Goal: Information Seeking & Learning: Check status

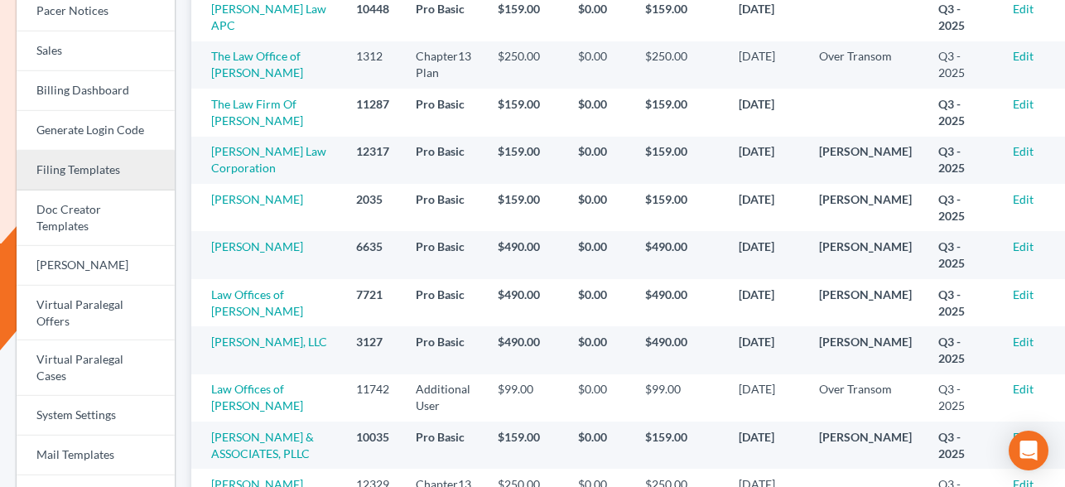
scroll to position [408, 0]
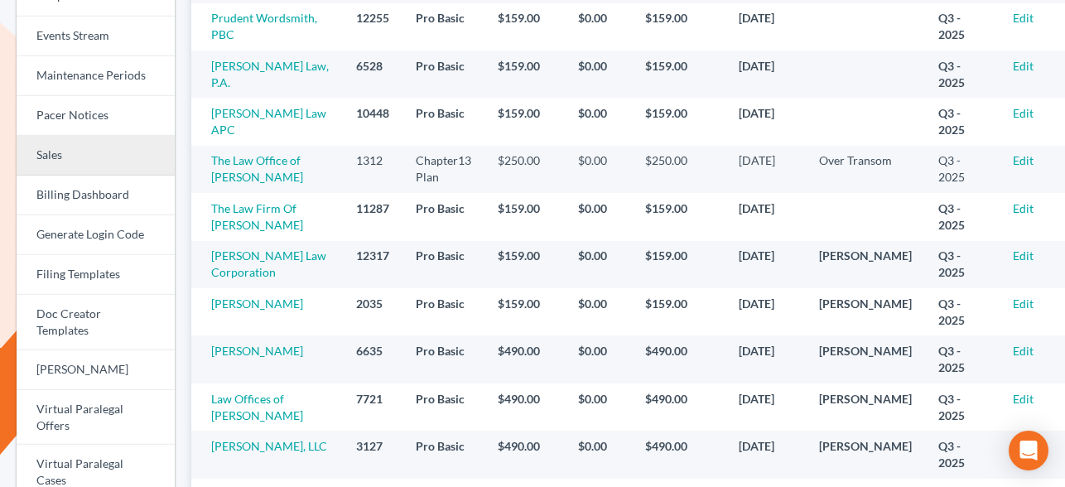
click at [83, 143] on link "Sales" at bounding box center [96, 156] width 158 height 40
click at [52, 161] on link "Sales" at bounding box center [96, 156] width 158 height 40
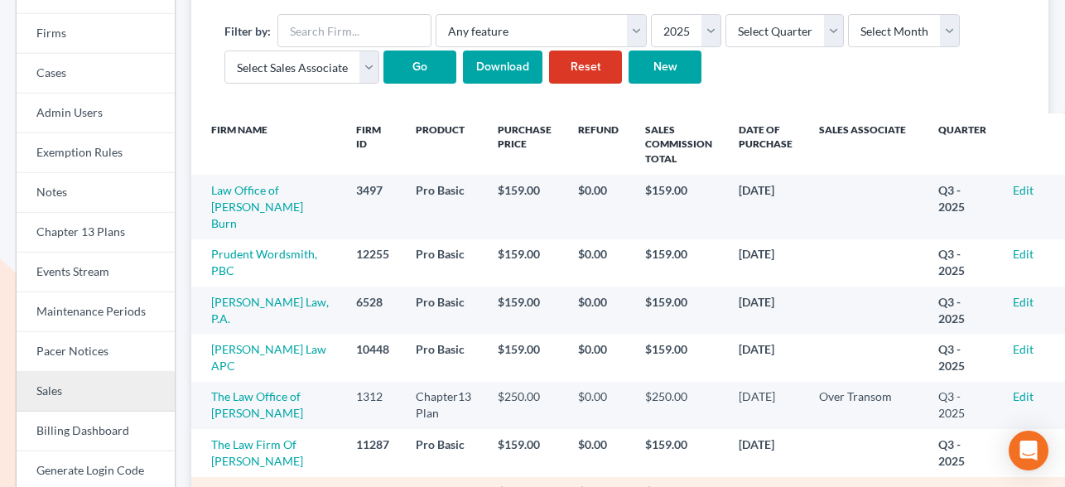
scroll to position [87, 0]
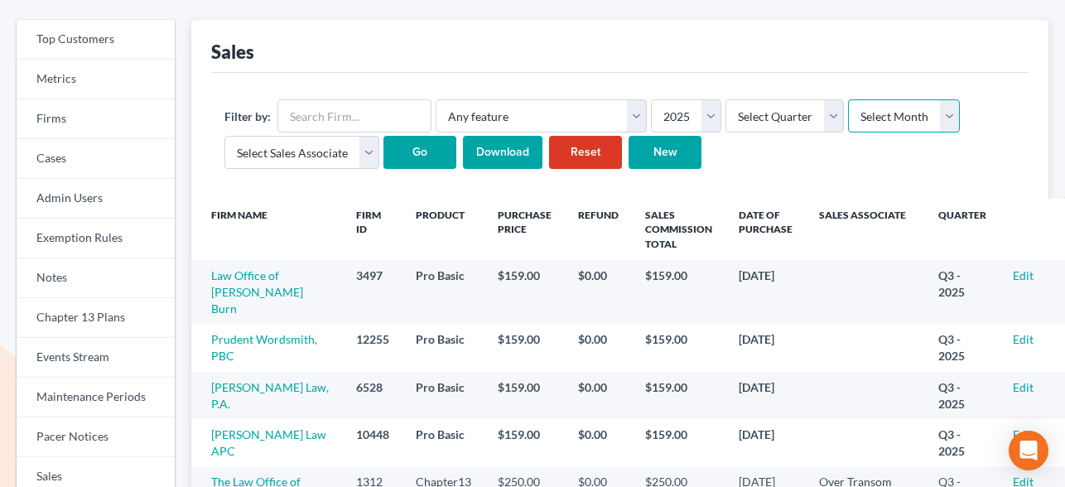
click at [901, 122] on select "Select Month January February March April May June July August September Octobe…" at bounding box center [904, 115] width 112 height 33
select select "9"
click at [848, 99] on select "Select Month January February March April May June July August September Octobe…" at bounding box center [904, 115] width 112 height 33
click at [407, 146] on input "Go" at bounding box center [419, 152] width 73 height 33
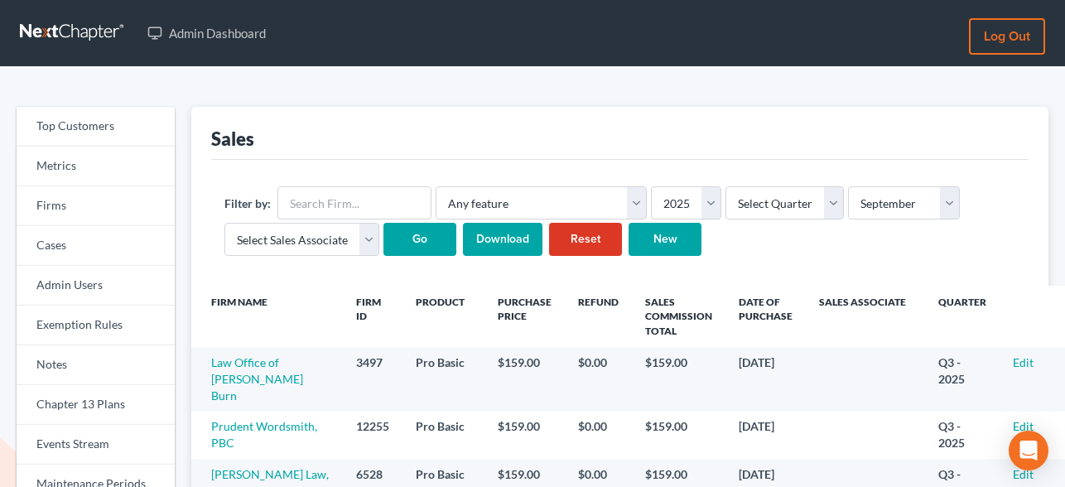
click at [517, 236] on input "Download" at bounding box center [502, 239] width 79 height 33
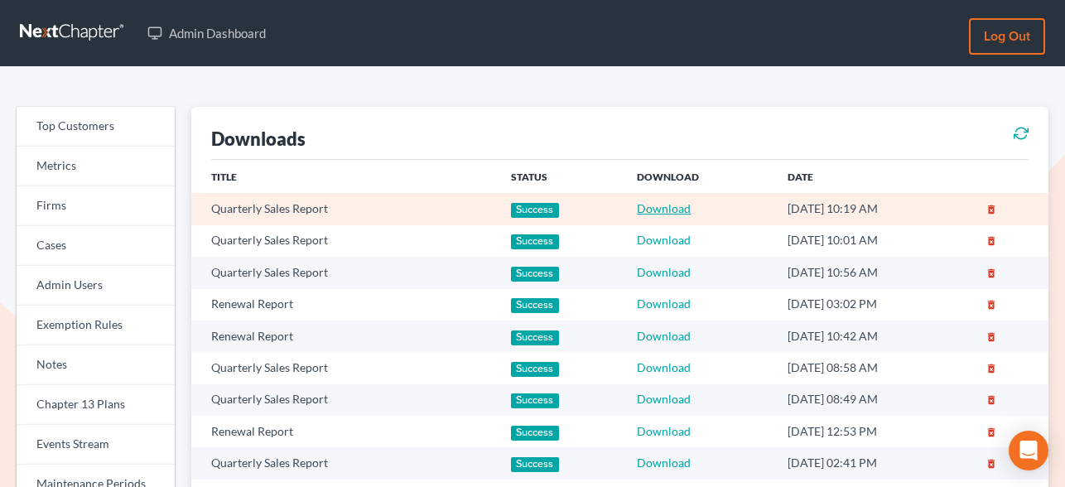
click at [651, 209] on link "Download" at bounding box center [664, 208] width 54 height 14
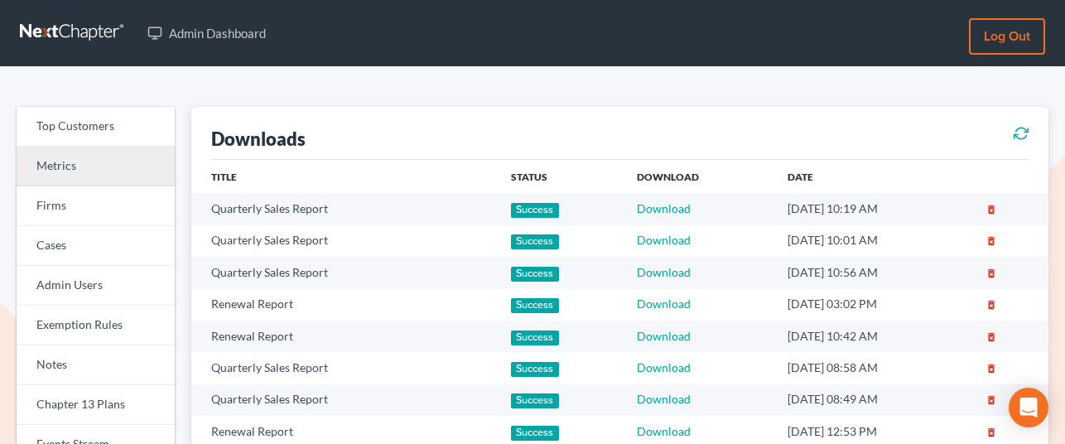
click at [85, 182] on link "Metrics" at bounding box center [96, 167] width 158 height 40
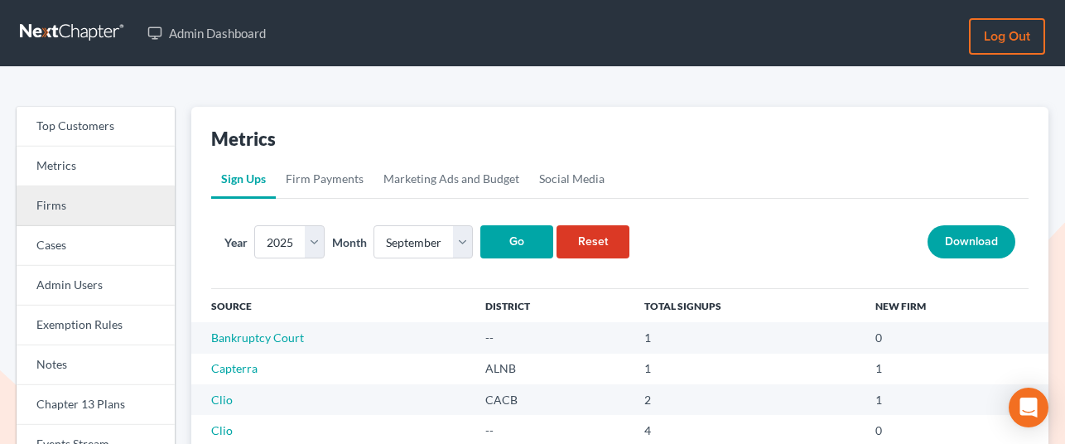
click at [60, 212] on link "Firms" at bounding box center [96, 206] width 158 height 40
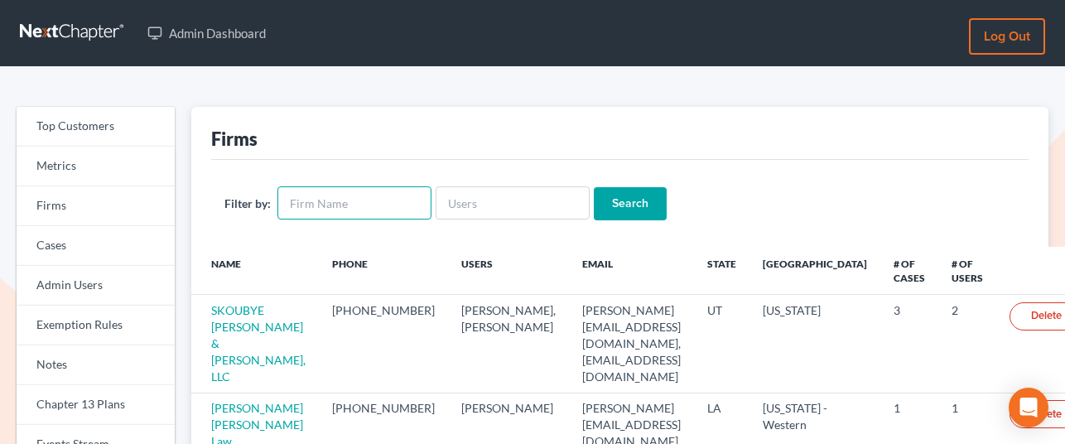
click at [333, 199] on input "text" at bounding box center [354, 202] width 154 height 33
type input "baker"
click at [594, 187] on input "Search" at bounding box center [630, 203] width 73 height 33
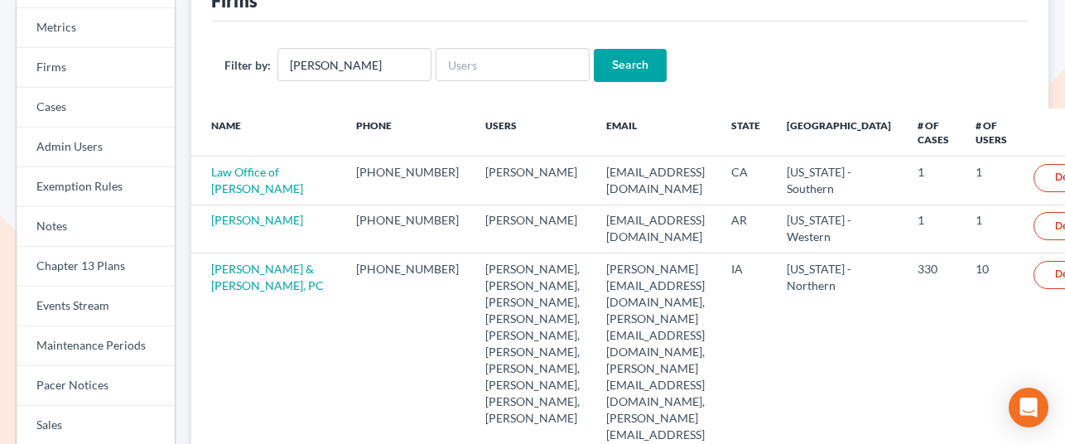
scroll to position [226, 0]
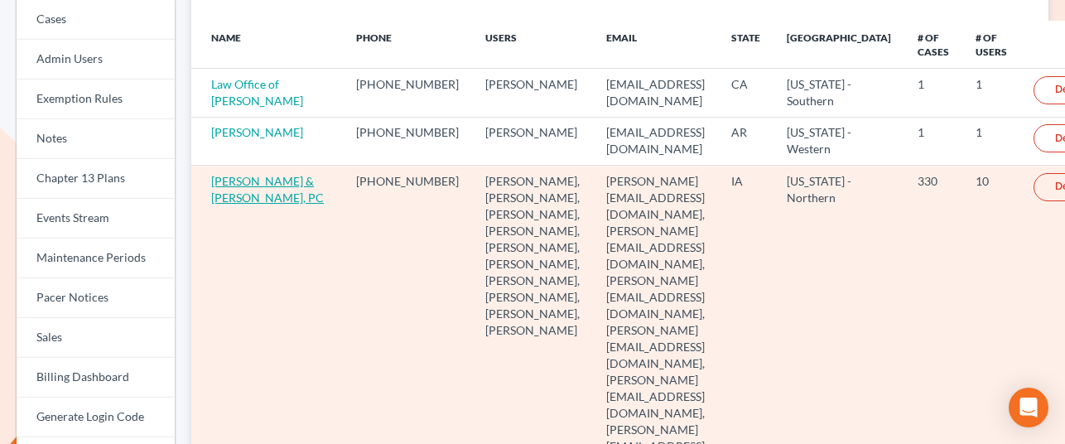
click at [236, 204] on link "[PERSON_NAME] & [PERSON_NAME], PC" at bounding box center [267, 189] width 113 height 31
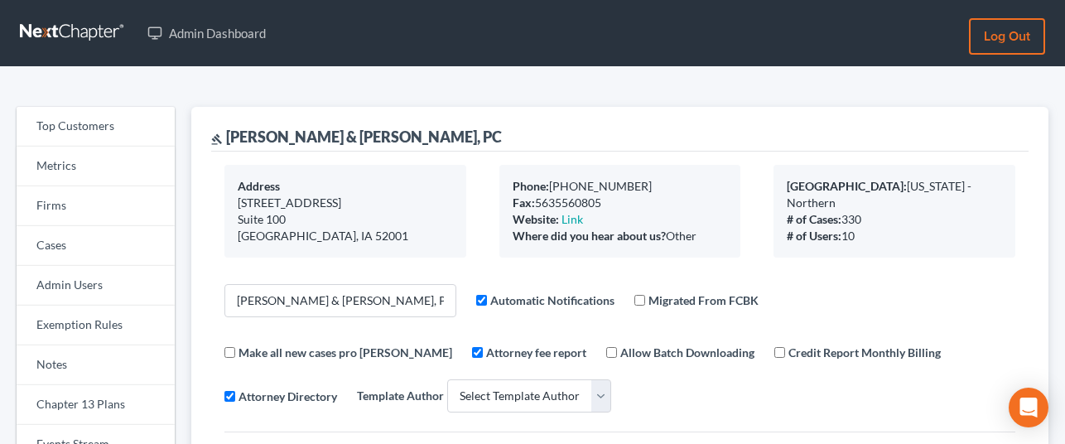
select select
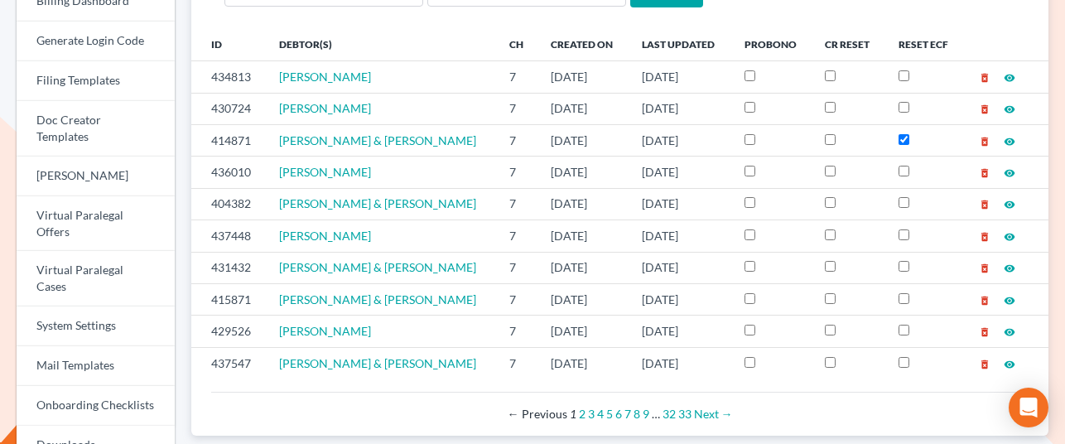
scroll to position [603, 0]
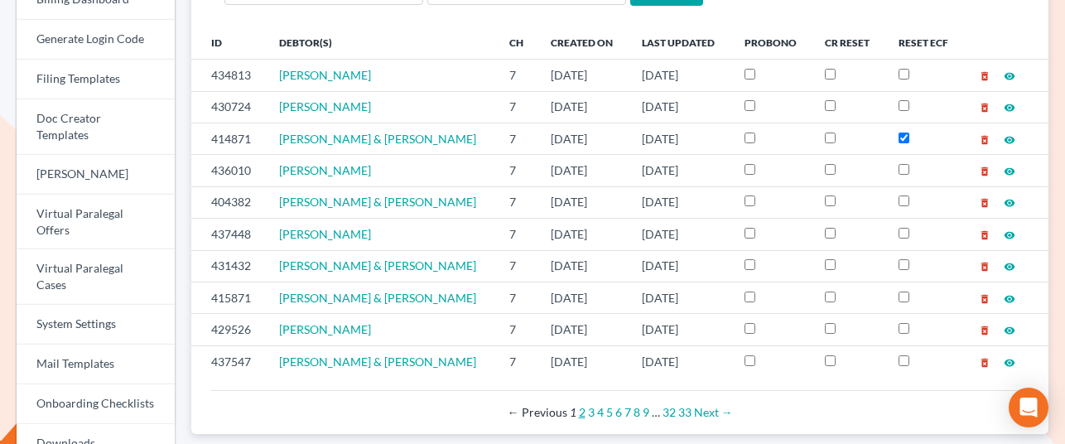
click at [581, 405] on link "2" at bounding box center [582, 412] width 7 height 14
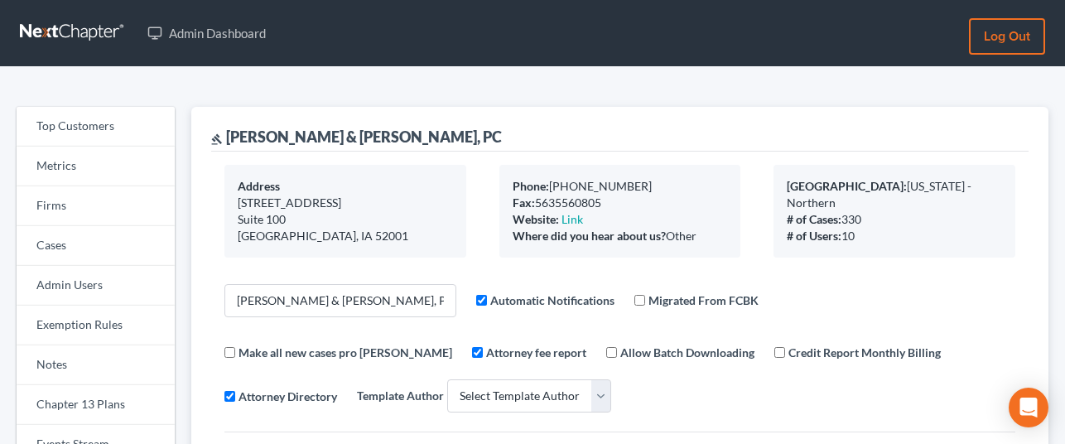
select select
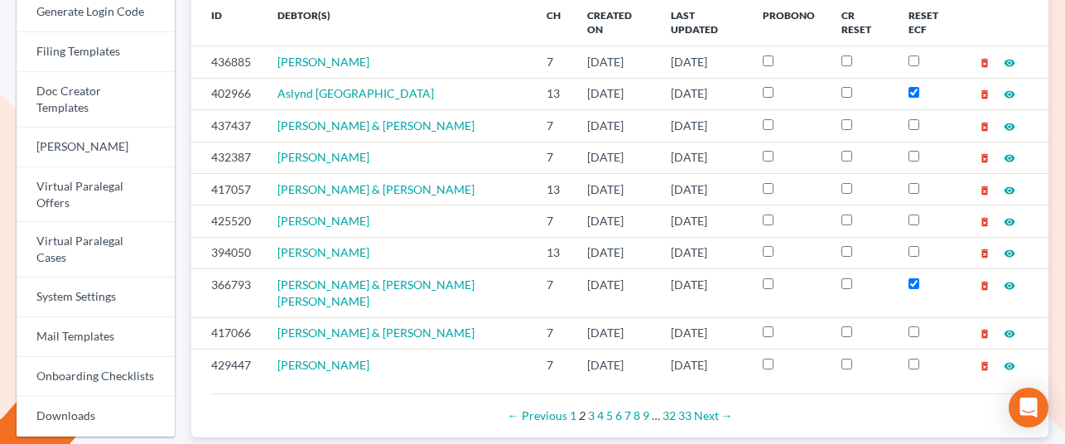
scroll to position [638, 0]
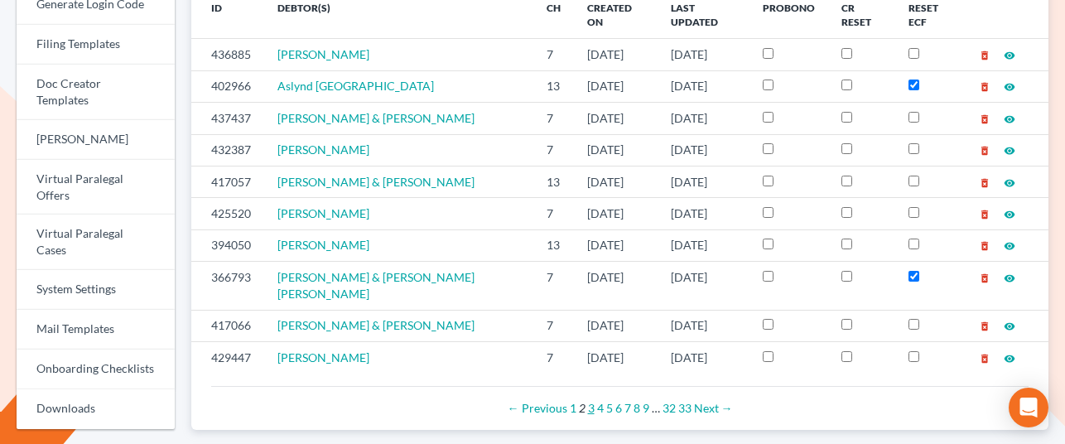
click at [591, 401] on link "3" at bounding box center [591, 408] width 7 height 14
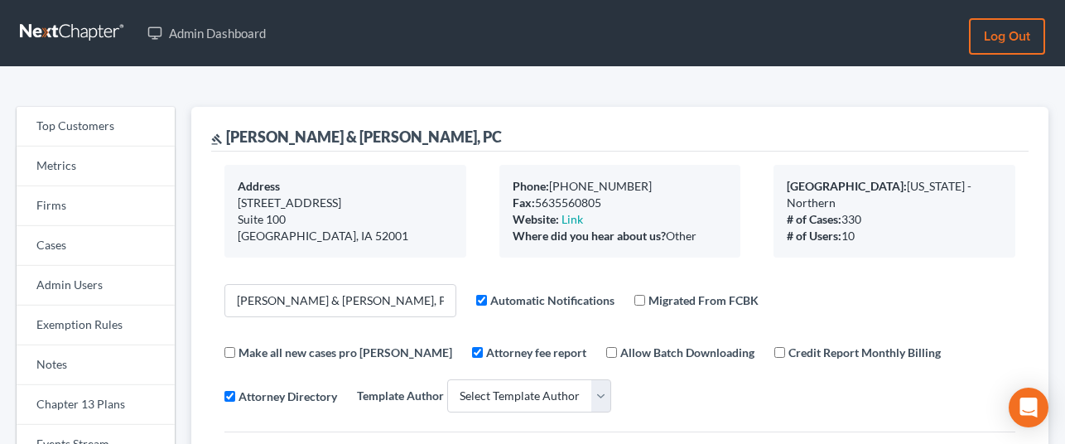
select select
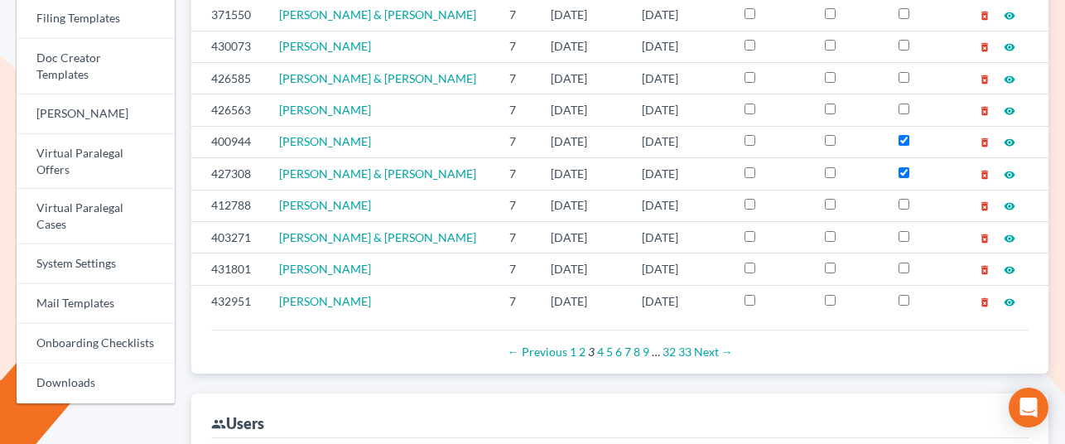
scroll to position [738, 0]
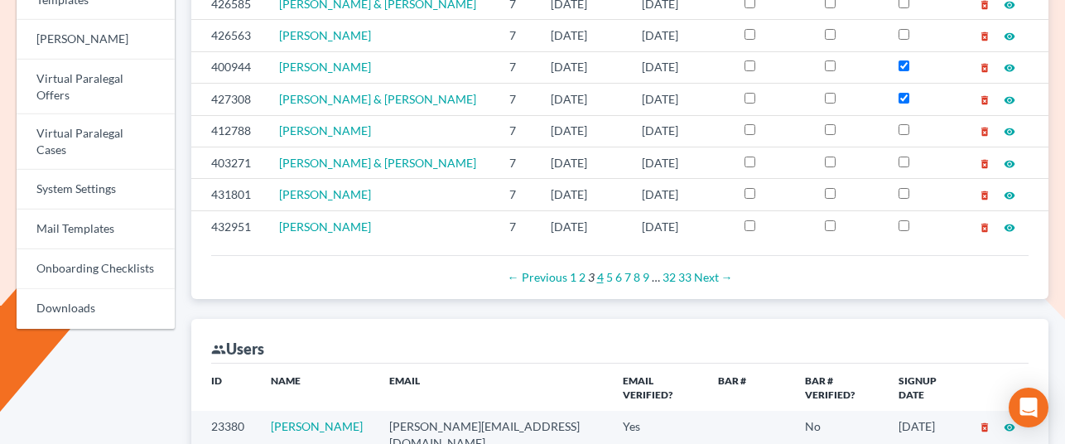
click at [599, 270] on link "4" at bounding box center [600, 277] width 7 height 14
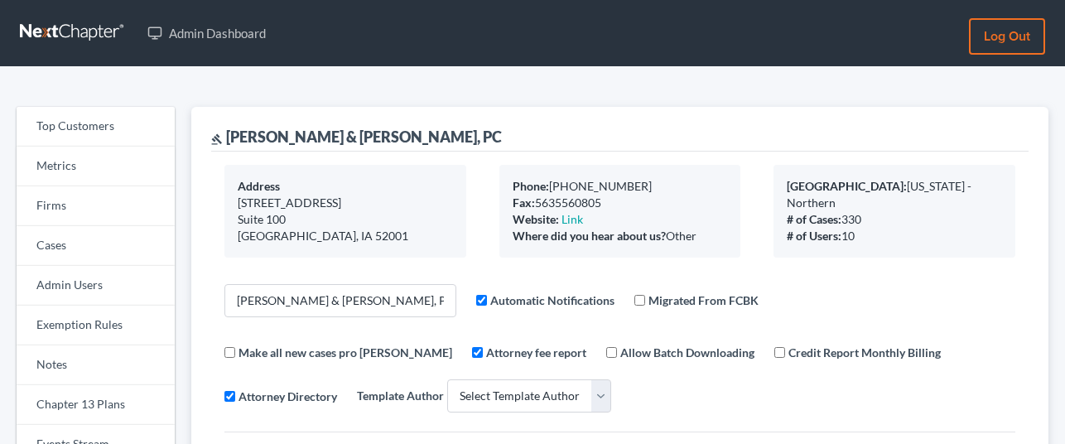
select select
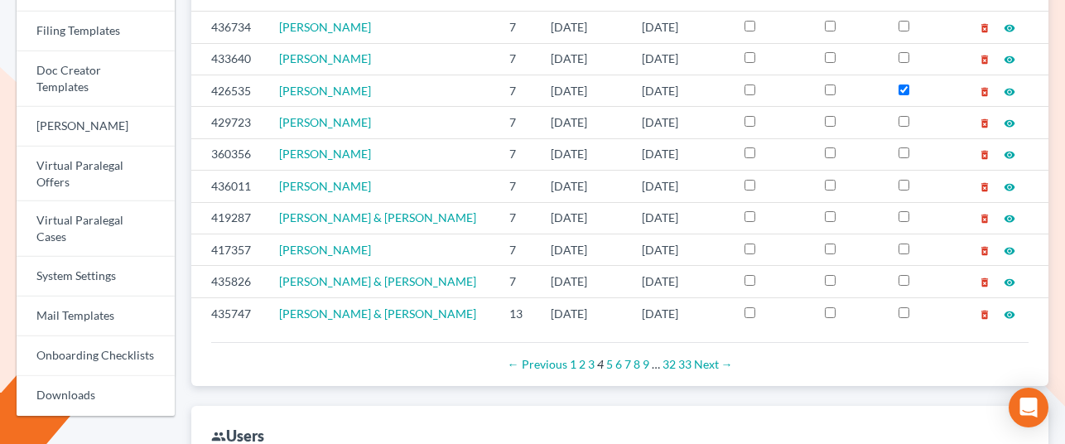
scroll to position [726, 0]
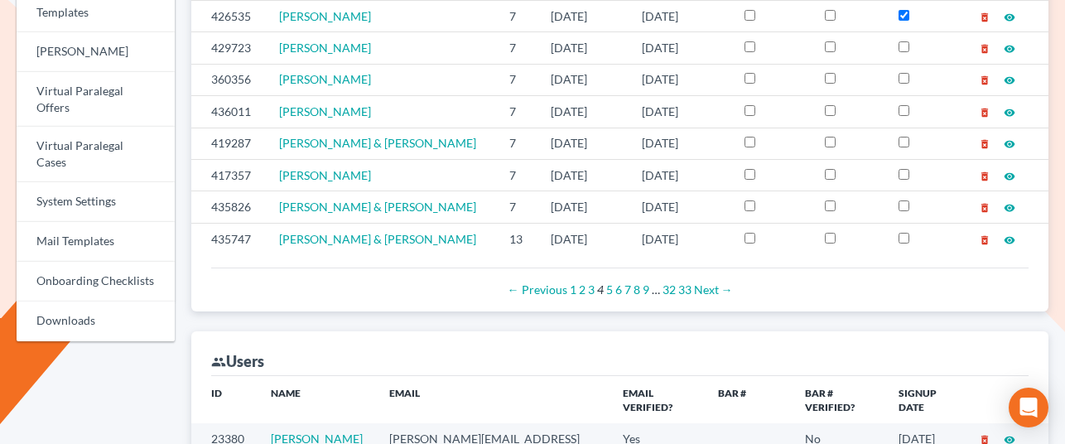
click at [611, 281] on div "← Previous 1 2 3 4 5 6 7 8 9 … 32 33 Next →" at bounding box center [619, 289] width 791 height 17
click at [610, 282] on link "5" at bounding box center [609, 289] width 7 height 14
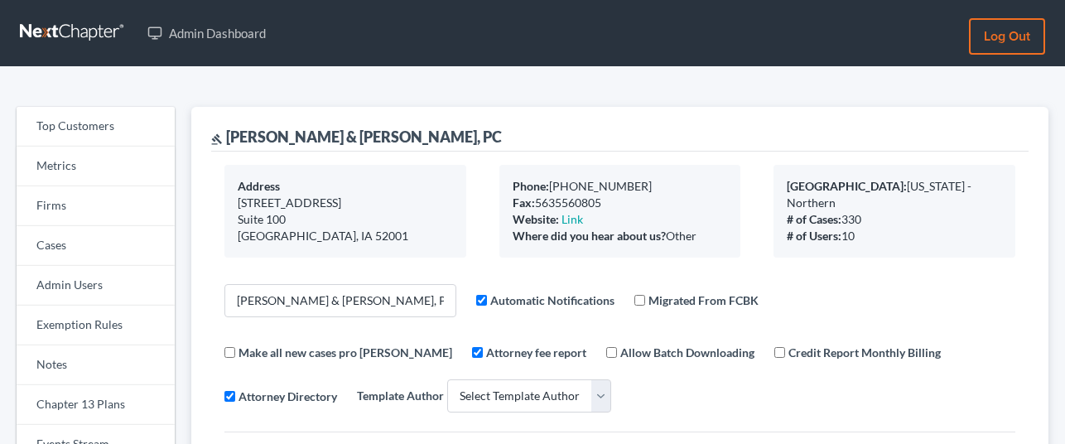
select select
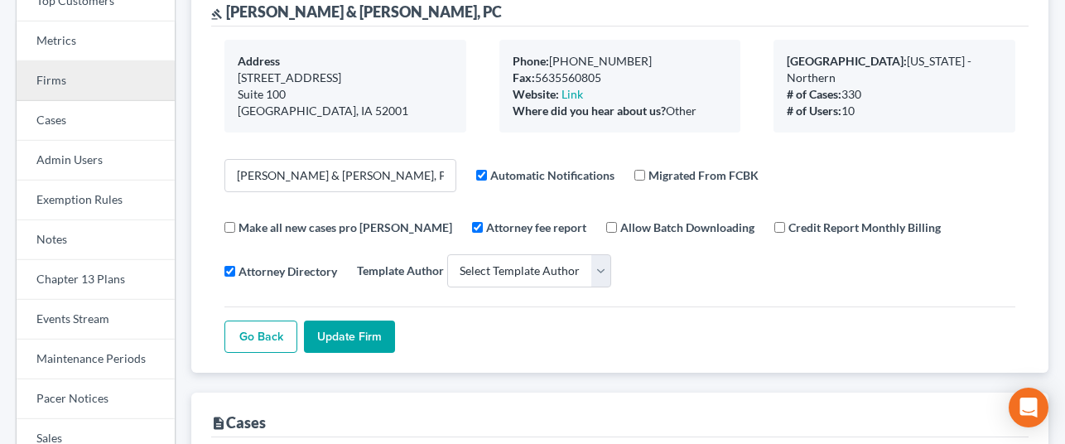
scroll to position [124, 0]
click at [70, 80] on link "Firms" at bounding box center [96, 82] width 158 height 40
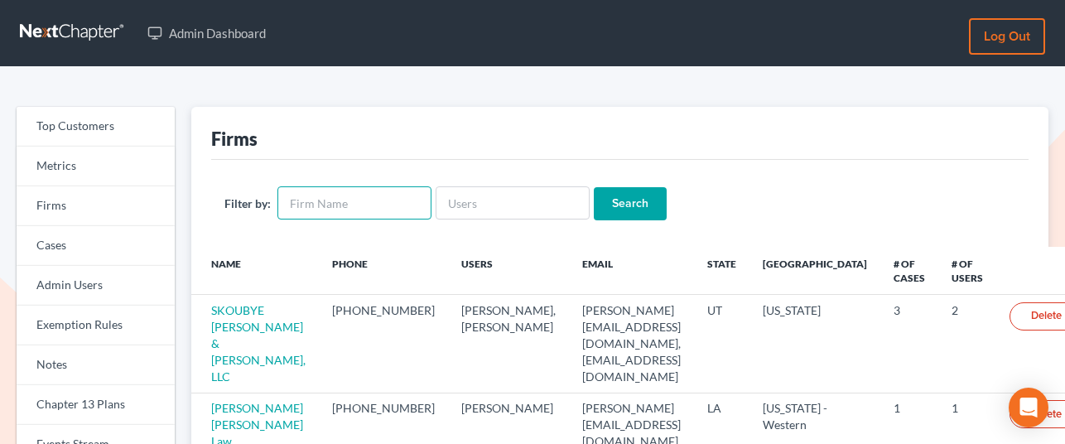
click at [393, 203] on input "text" at bounding box center [354, 202] width 154 height 33
type input "j"
type input "kreb"
click at [594, 187] on input "Search" at bounding box center [630, 203] width 73 height 33
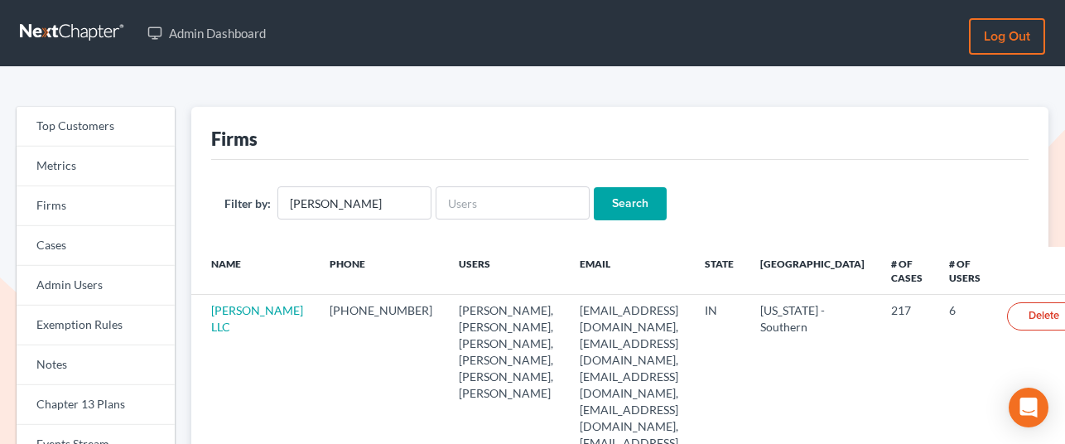
scroll to position [183, 0]
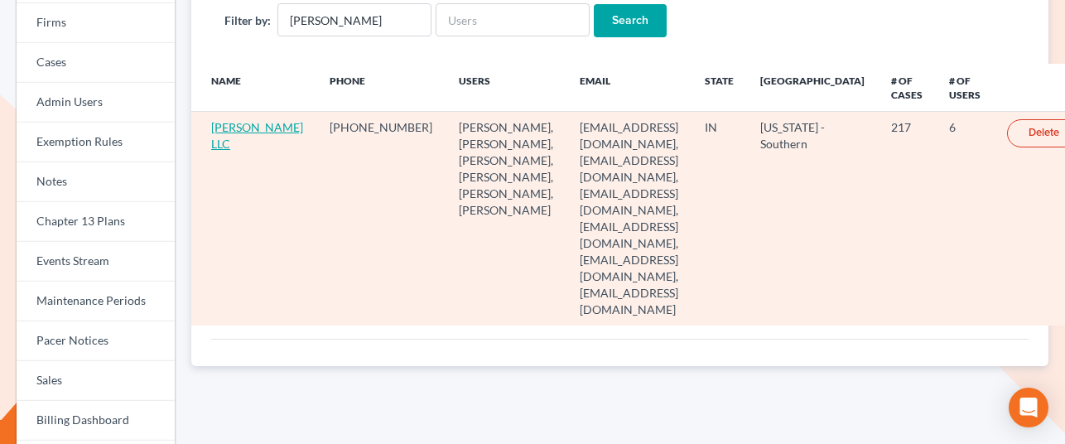
click at [228, 149] on link "Hester Baker Krebs LLC" at bounding box center [257, 135] width 92 height 31
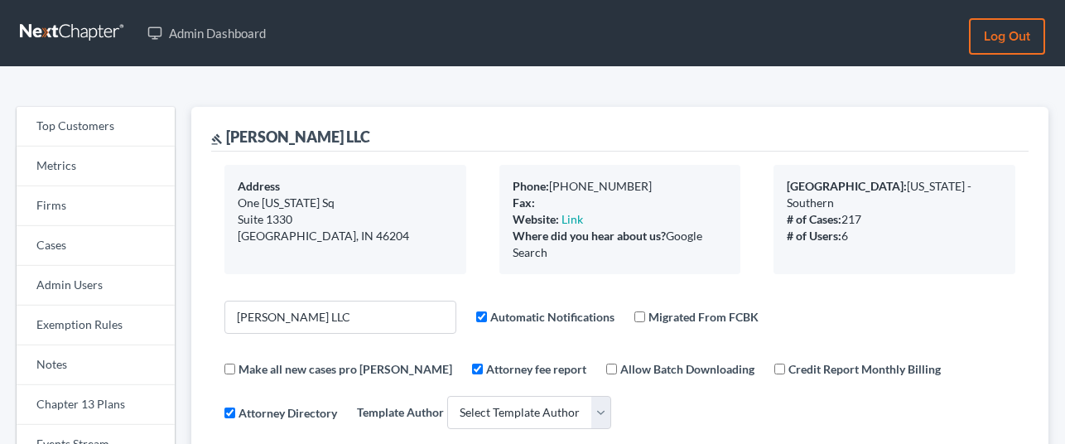
select select
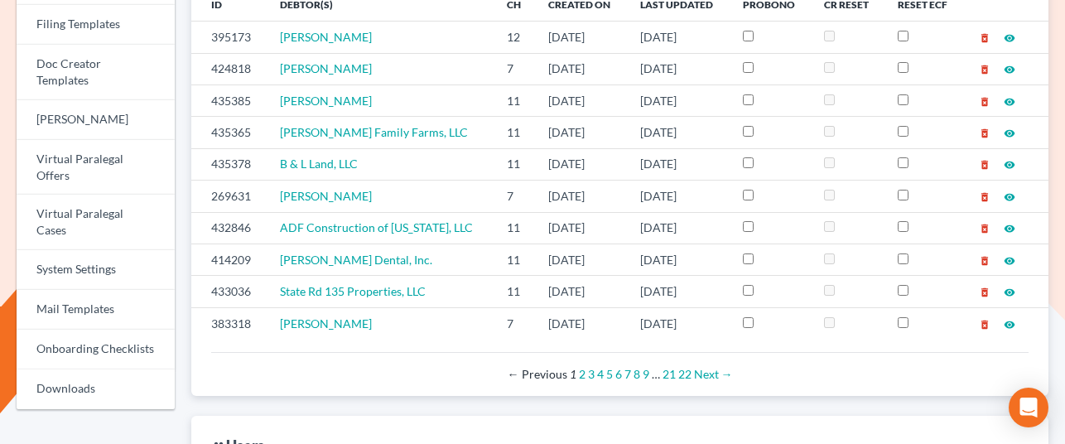
scroll to position [665, 0]
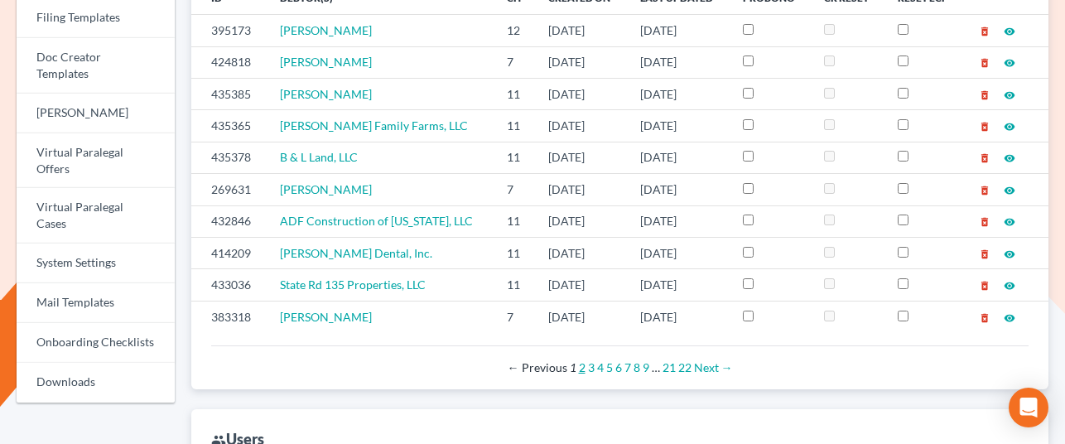
click at [580, 360] on link "2" at bounding box center [582, 367] width 7 height 14
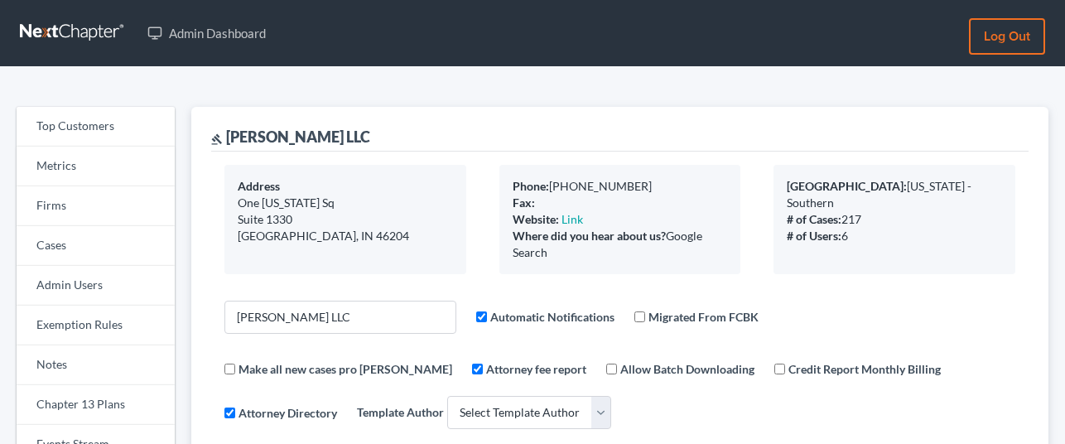
select select
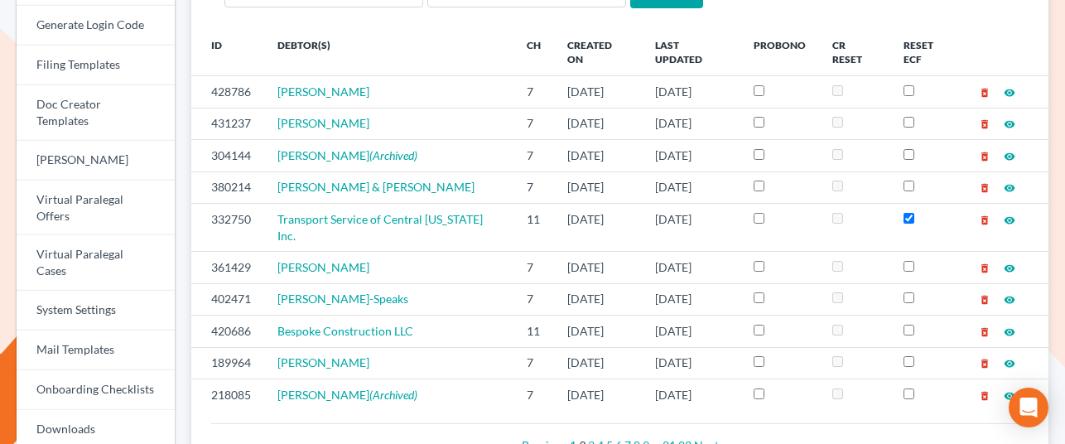
scroll to position [647, 0]
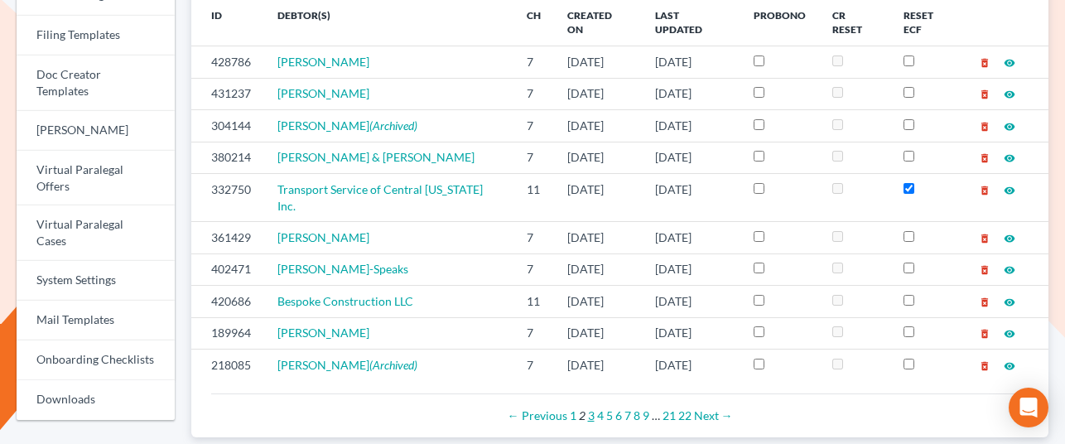
click at [589, 408] on link "3" at bounding box center [591, 415] width 7 height 14
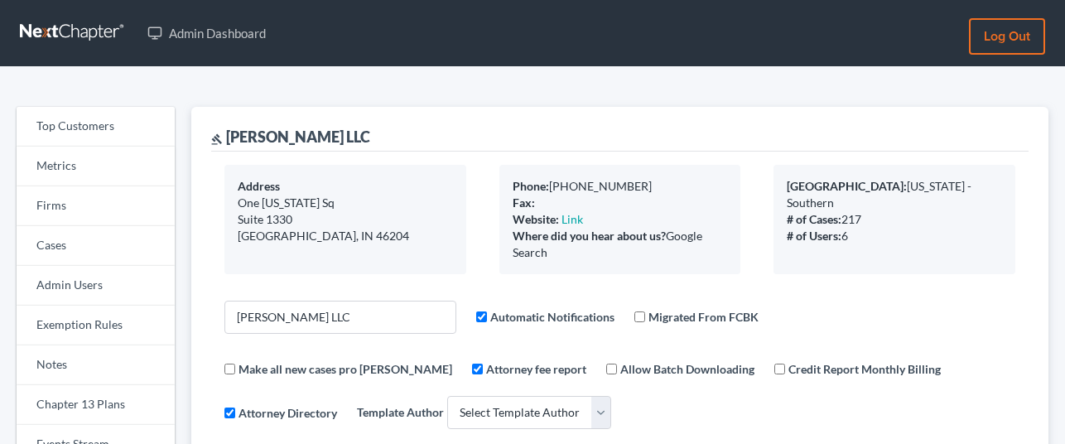
select select
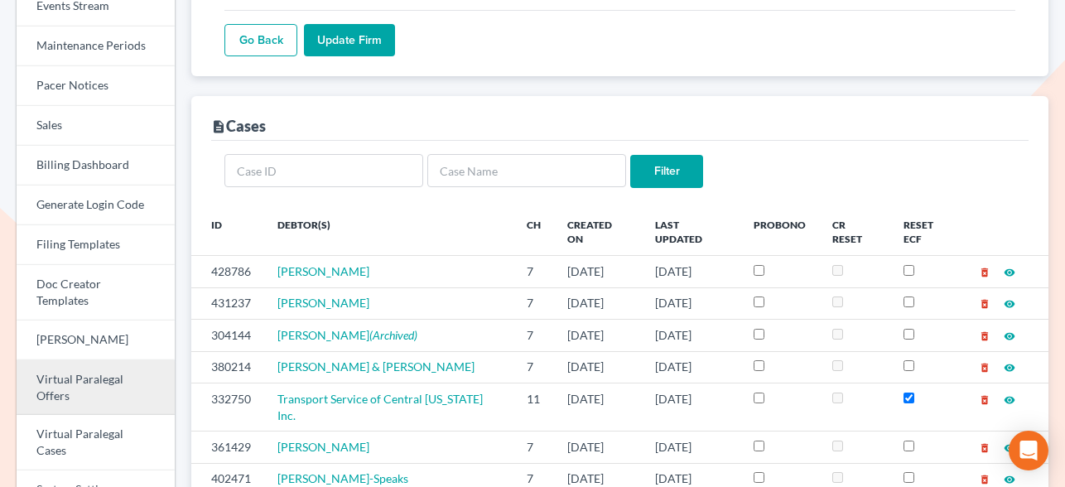
scroll to position [430, 0]
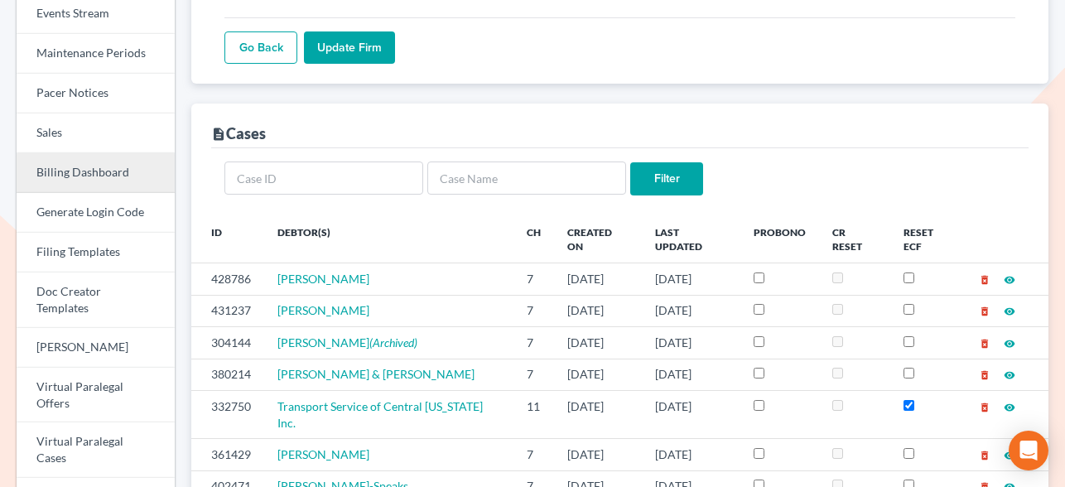
click at [94, 166] on link "Billing Dashboard" at bounding box center [96, 173] width 158 height 40
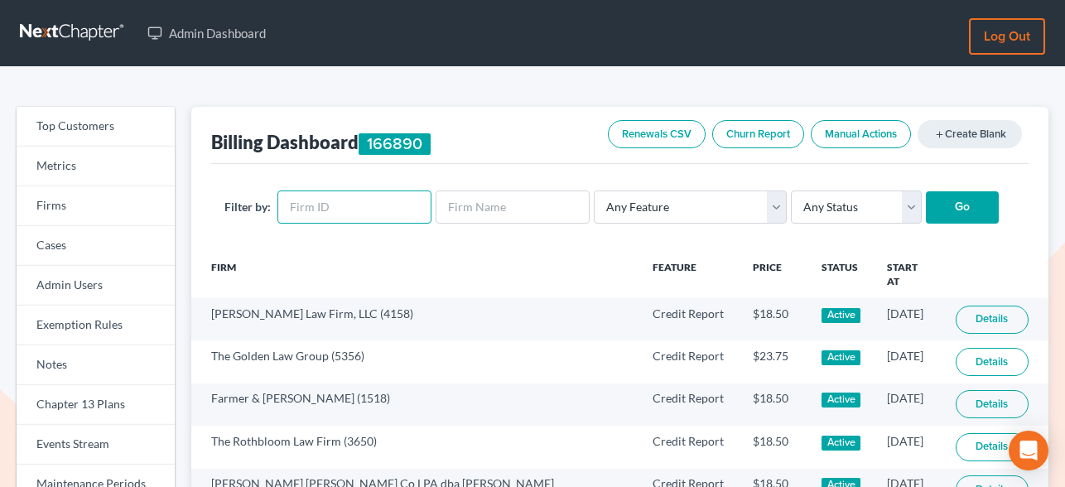
click at [306, 208] on input "text" at bounding box center [354, 206] width 154 height 33
type input "4140"
click at [925, 223] on input "Go" at bounding box center [961, 207] width 73 height 33
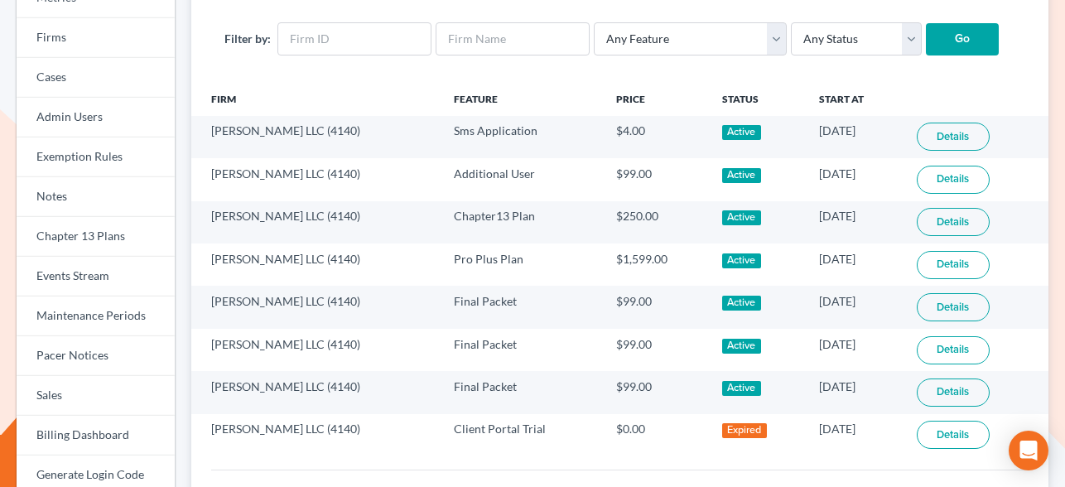
scroll to position [209, 0]
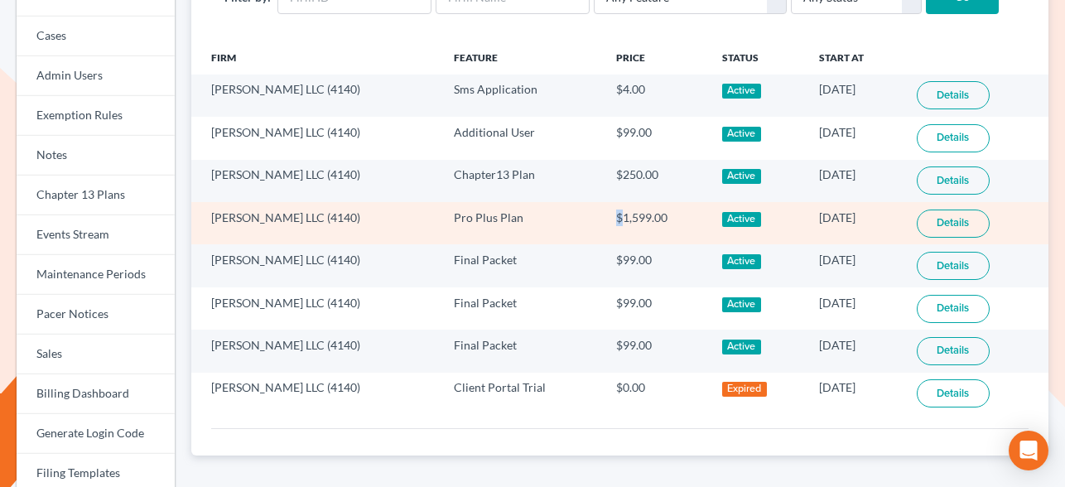
drag, startPoint x: 613, startPoint y: 220, endPoint x: 675, endPoint y: 208, distance: 64.1
click at [675, 208] on td "$1,599.00" at bounding box center [656, 223] width 107 height 42
click at [978, 219] on link "Details" at bounding box center [952, 223] width 73 height 28
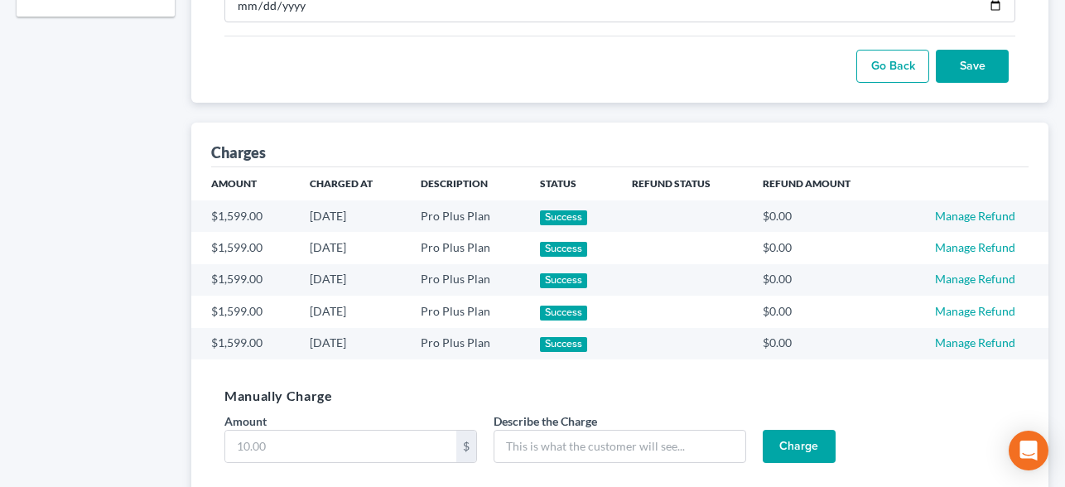
scroll to position [1032, 0]
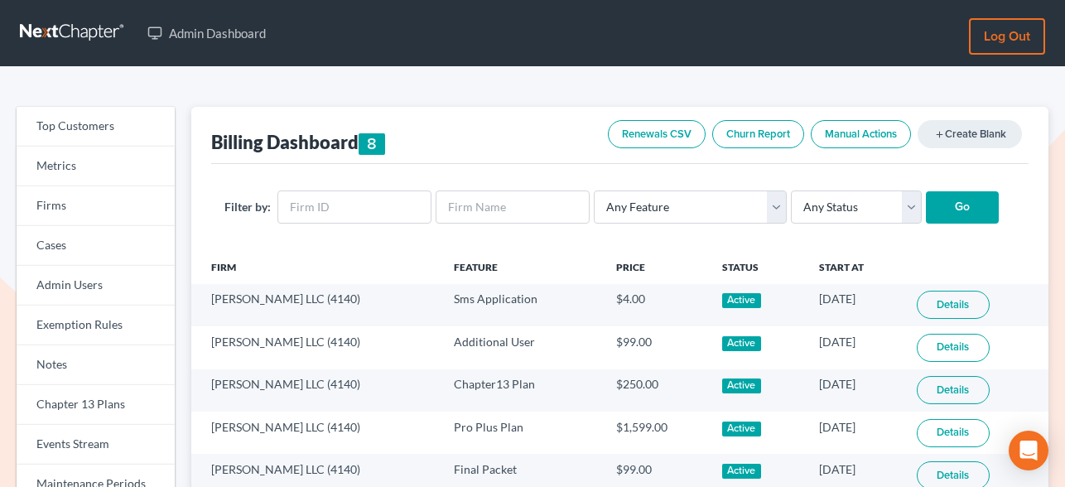
click at [336, 229] on div "Filter by: Any Feature Start Plus Plan Pro Plus Plan Whoa Plan Credit Report Cr…" at bounding box center [619, 207] width 817 height 87
click at [336, 214] on input "text" at bounding box center [354, 206] width 154 height 33
paste input "863"
type input "863"
click at [925, 223] on input "Go" at bounding box center [961, 207] width 73 height 33
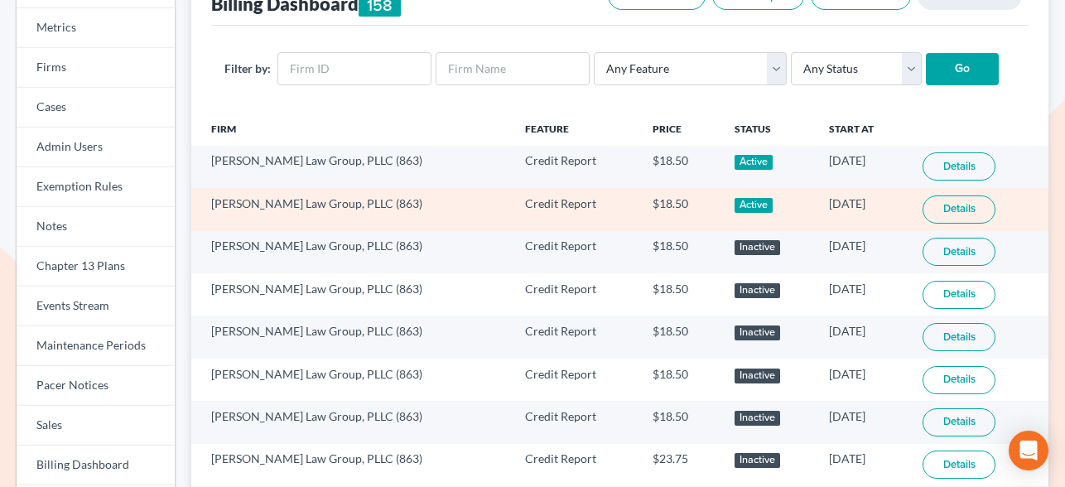
scroll to position [132, 0]
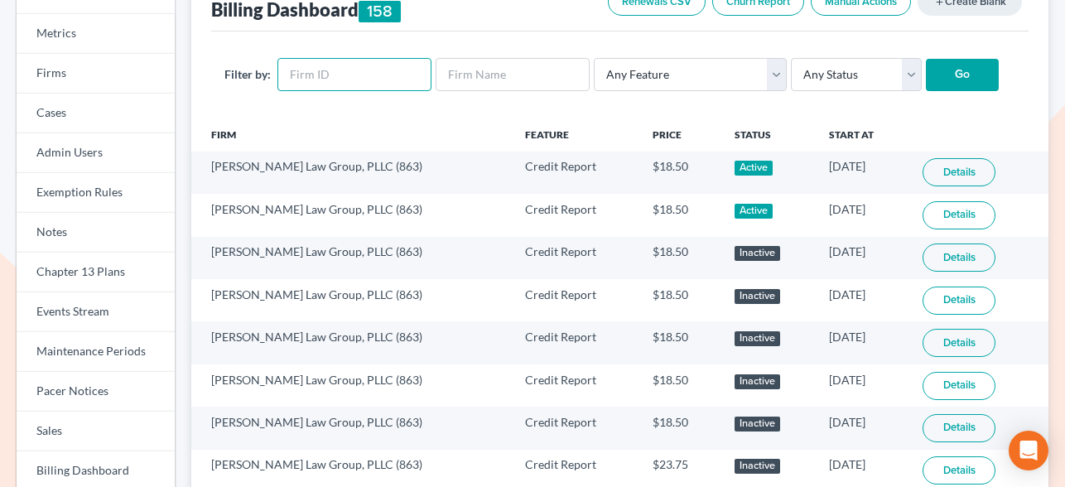
click at [331, 79] on input "text" at bounding box center [354, 74] width 154 height 33
paste input "1920"
type input "1920"
click at [954, 72] on input "Go" at bounding box center [961, 75] width 73 height 33
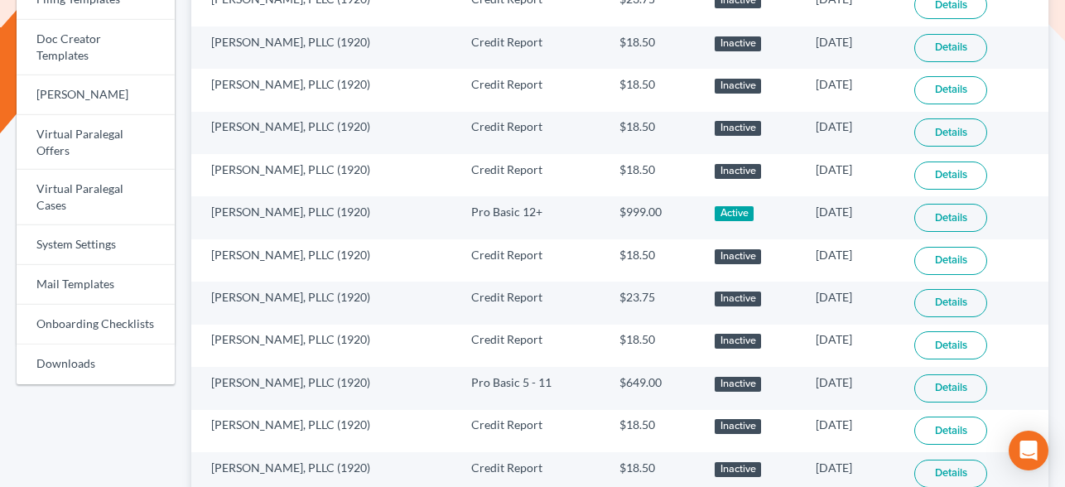
scroll to position [676, 0]
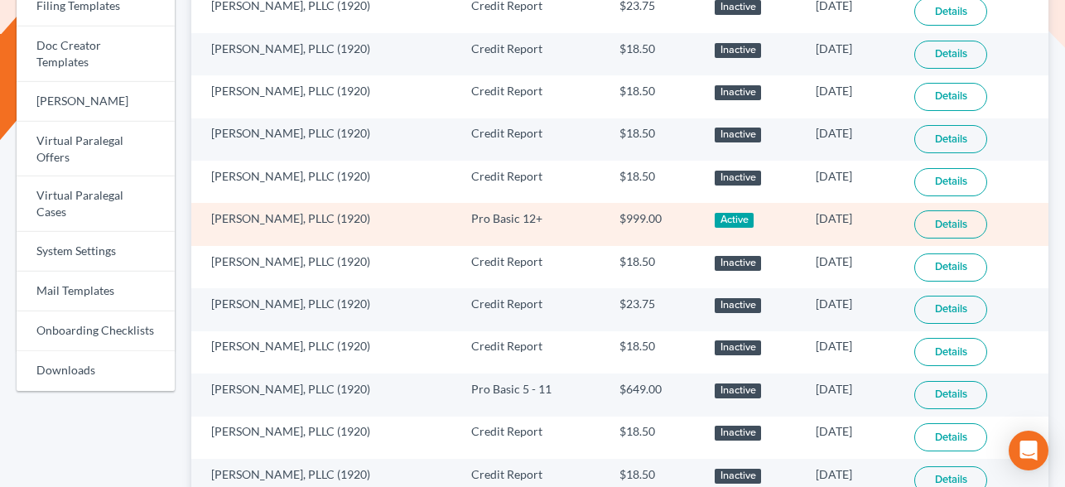
drag, startPoint x: 829, startPoint y: 216, endPoint x: 776, endPoint y: 216, distance: 52.1
click at [802, 216] on td "[DATE]" at bounding box center [851, 224] width 99 height 42
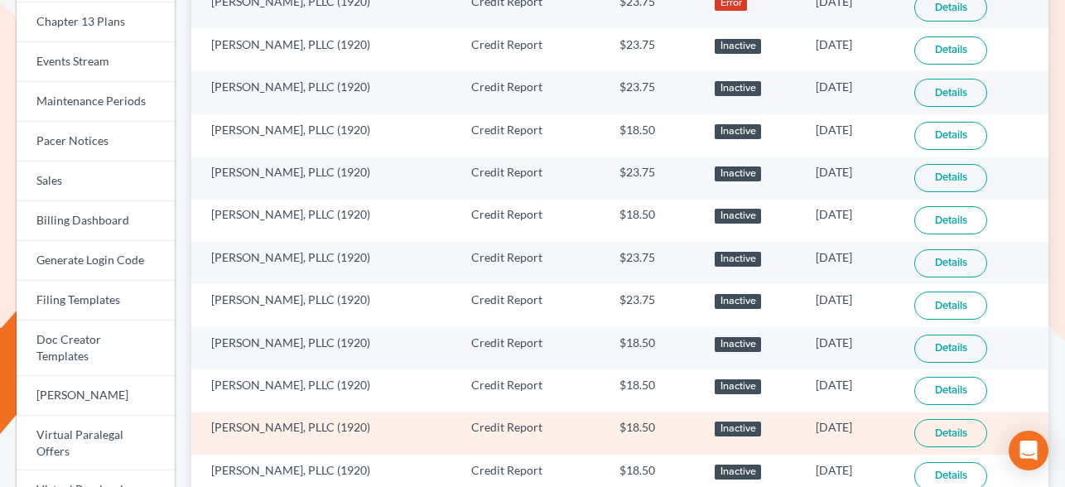
scroll to position [0, 0]
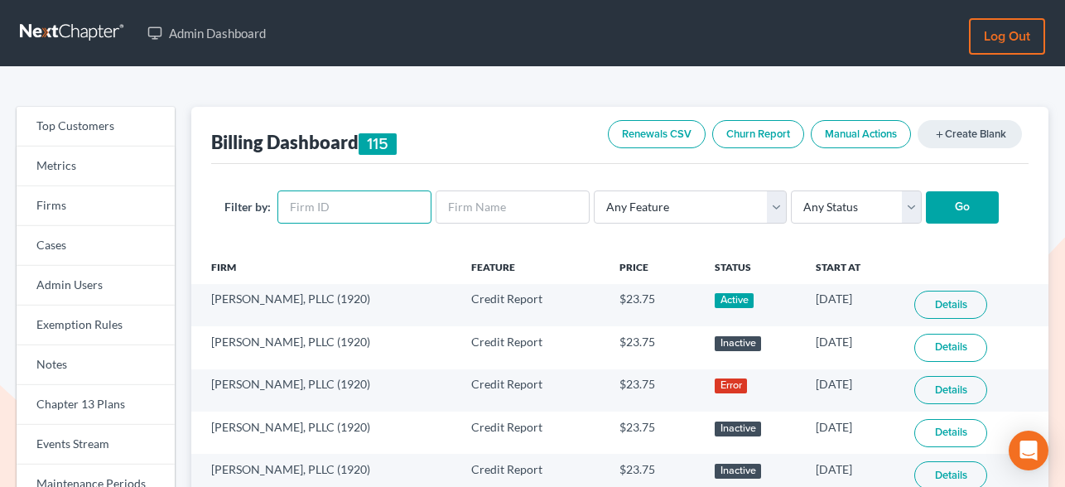
click at [313, 215] on input "text" at bounding box center [354, 206] width 154 height 33
paste input "2047"
type input "2047"
click at [947, 199] on input "Go" at bounding box center [961, 207] width 73 height 33
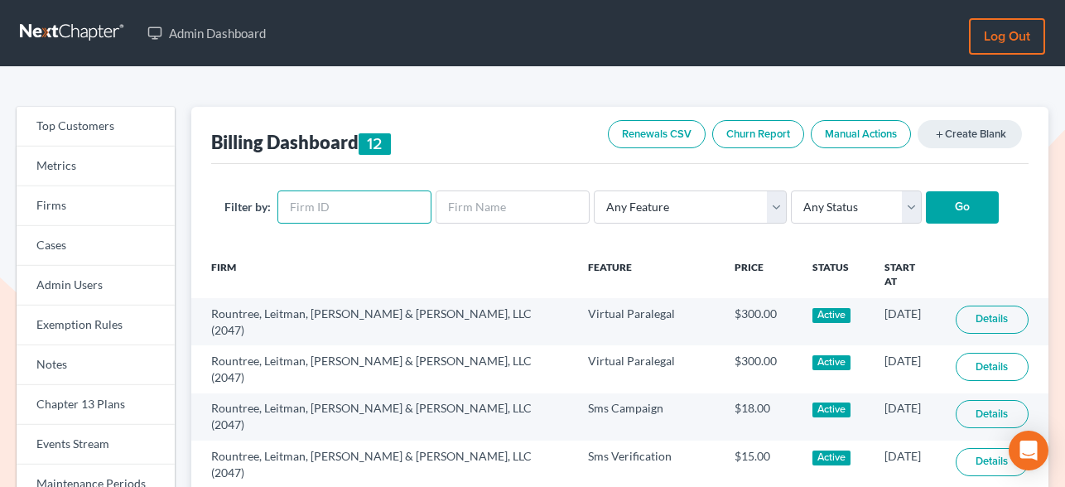
click at [346, 203] on input "text" at bounding box center [354, 206] width 154 height 33
paste input "2508"
type input "2508"
click at [931, 210] on input "Go" at bounding box center [961, 207] width 73 height 33
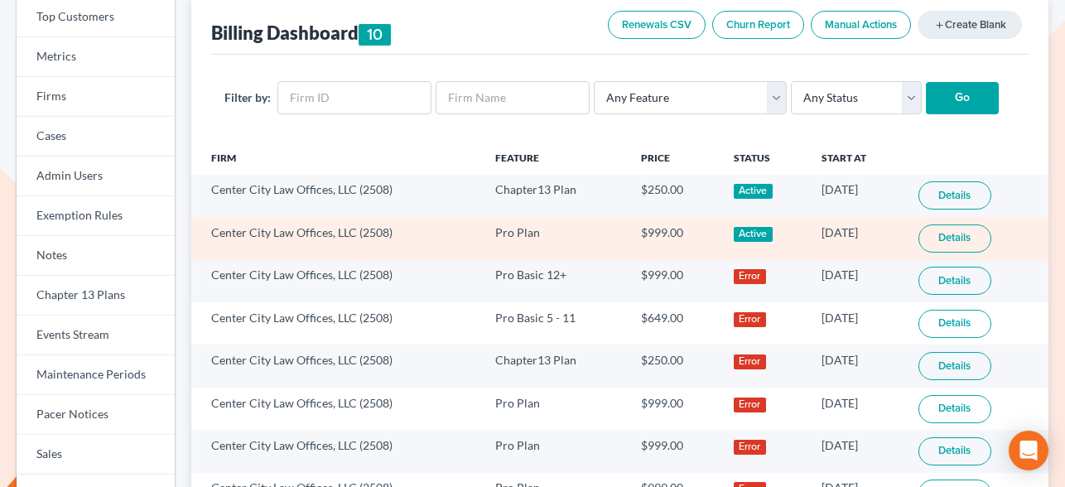
scroll to position [184, 0]
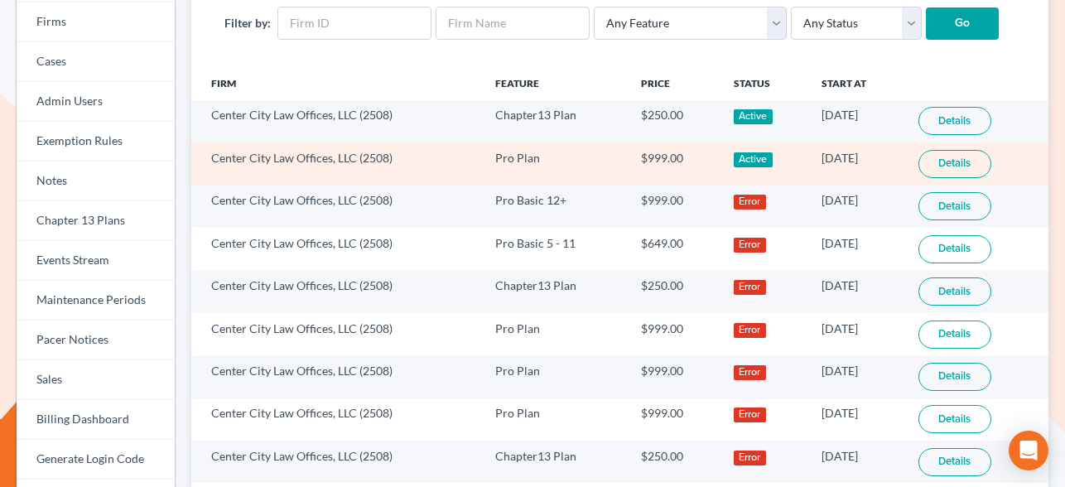
click at [944, 163] on link "Details" at bounding box center [954, 164] width 73 height 28
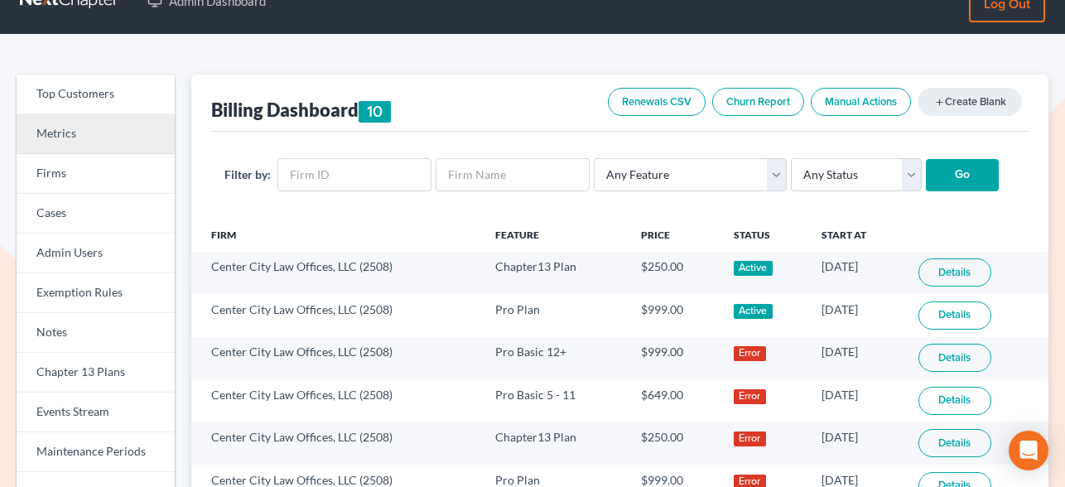
scroll to position [22, 0]
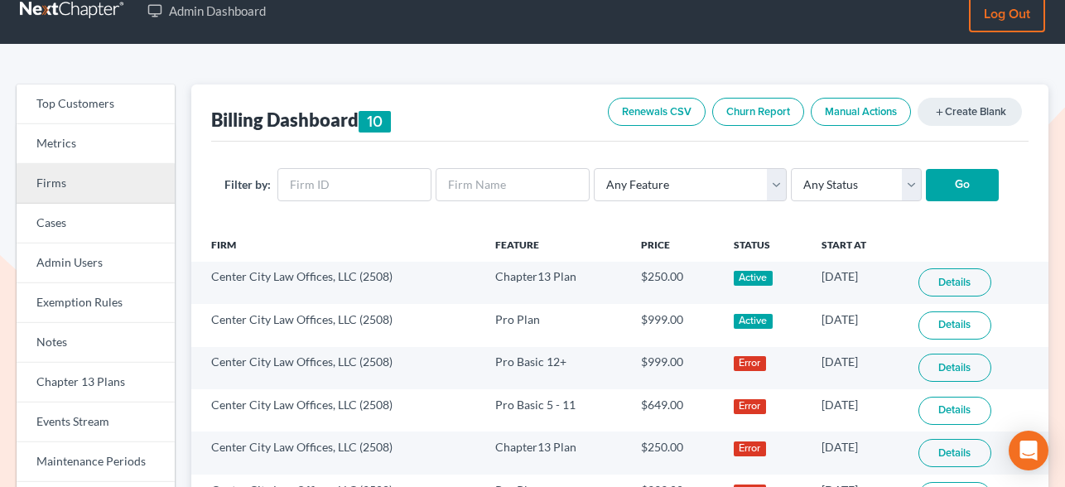
click at [66, 188] on link "Firms" at bounding box center [96, 184] width 158 height 40
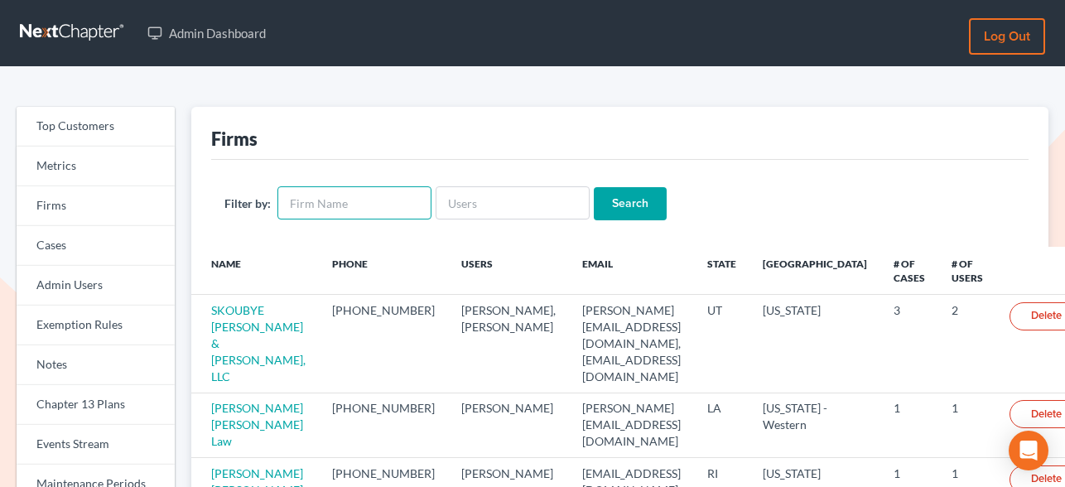
click at [374, 205] on input "text" at bounding box center [354, 202] width 154 height 33
type input "[GEOGRAPHIC_DATA]"
click at [594, 187] on input "Search" at bounding box center [630, 203] width 73 height 33
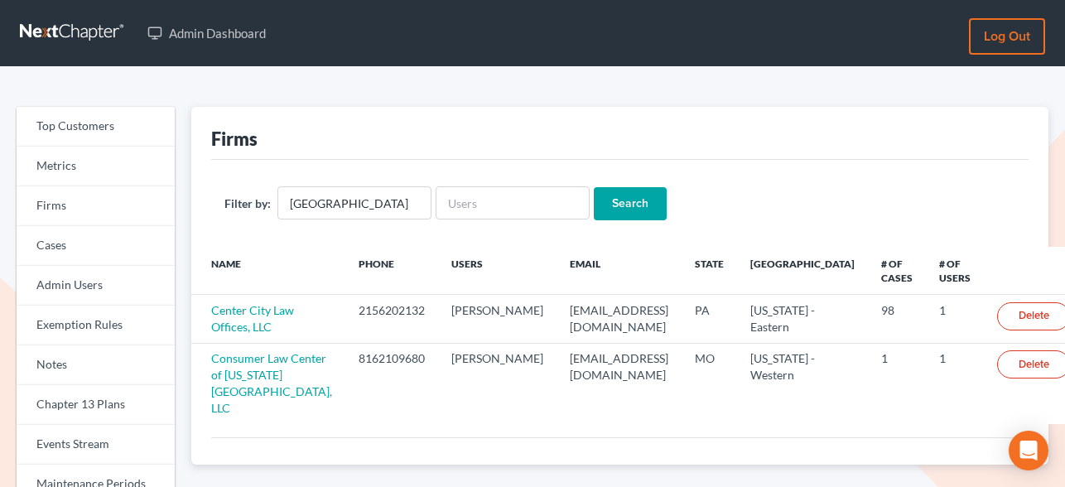
scroll to position [142, 0]
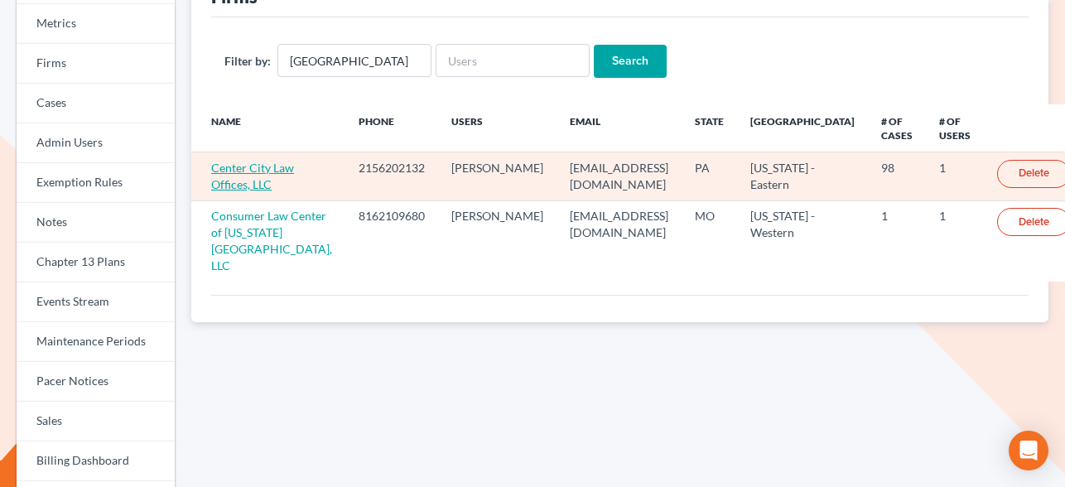
click at [249, 169] on link "Center City Law Offices, LLC" at bounding box center [252, 176] width 83 height 31
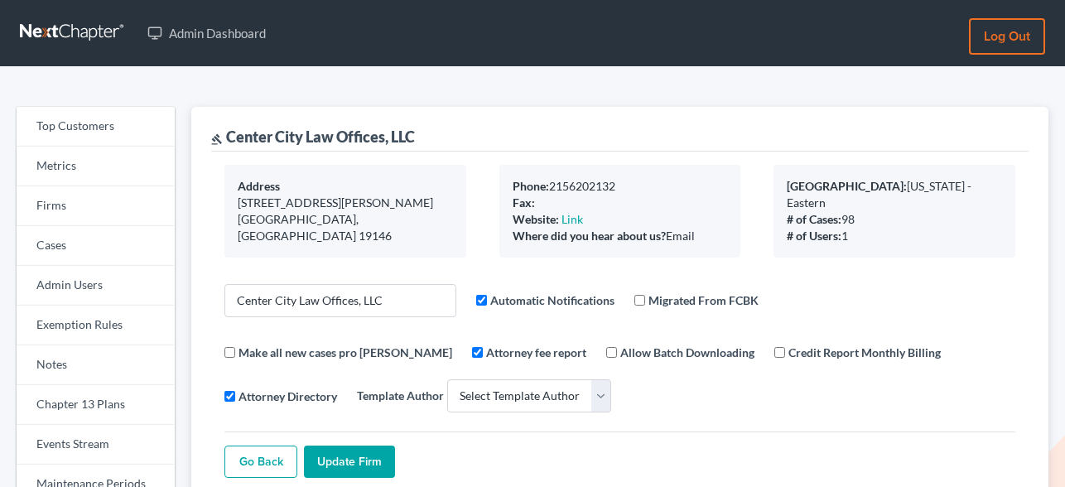
select select
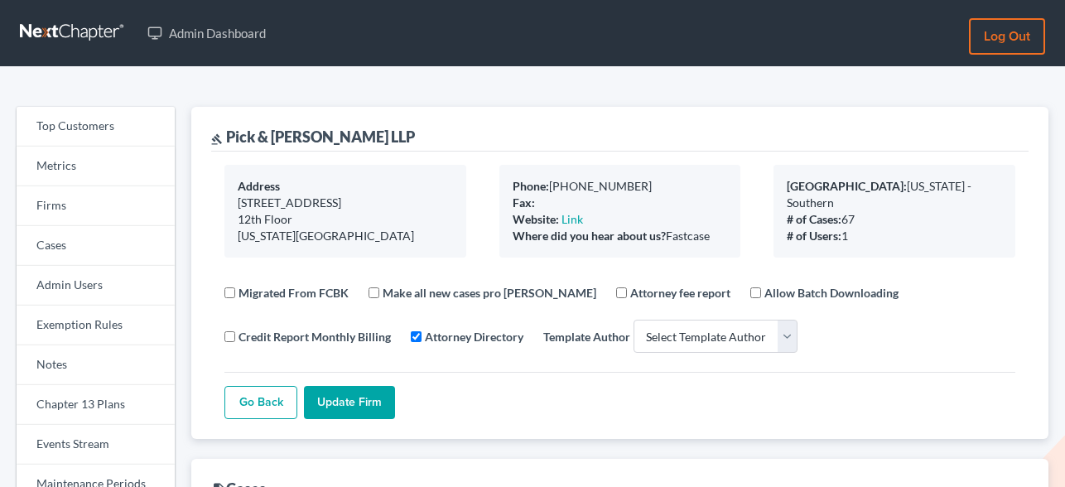
select select
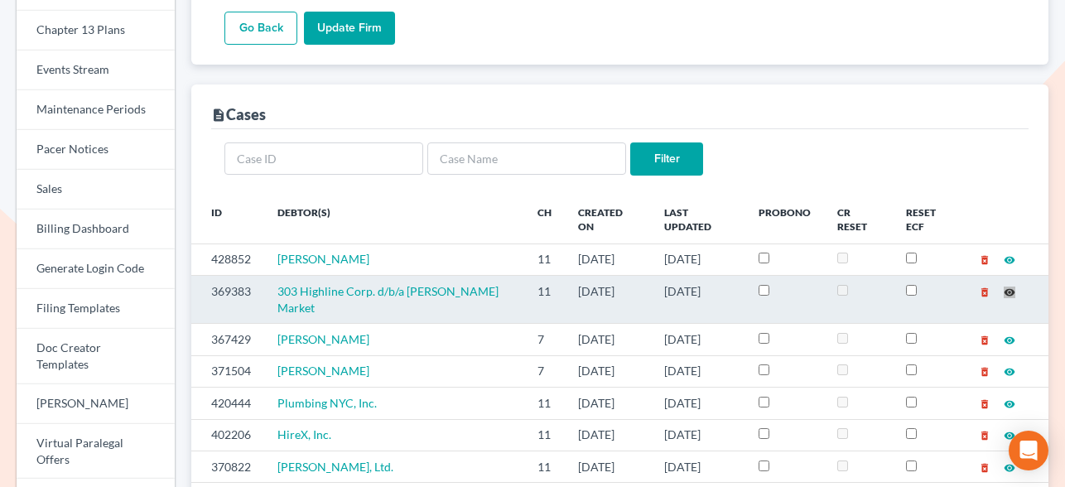
scroll to position [404, 0]
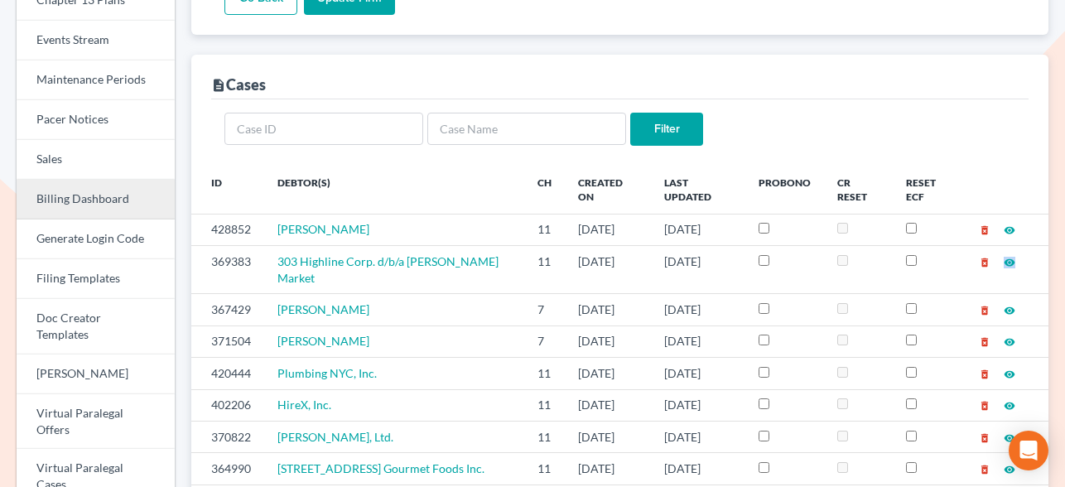
click at [77, 203] on link "Billing Dashboard" at bounding box center [96, 200] width 158 height 40
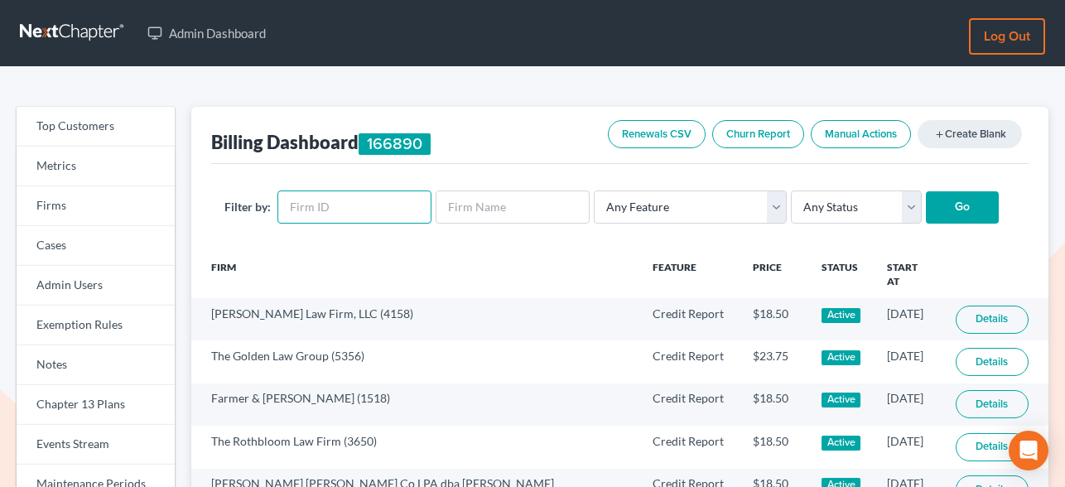
click at [362, 205] on input "text" at bounding box center [354, 206] width 154 height 33
type input "4649"
click at [969, 203] on input "Go" at bounding box center [961, 207] width 73 height 33
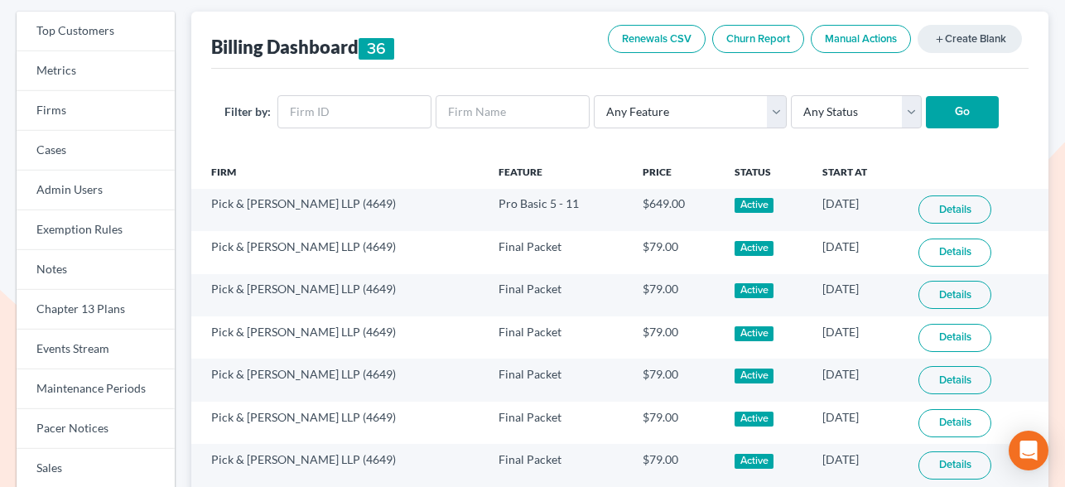
scroll to position [113, 0]
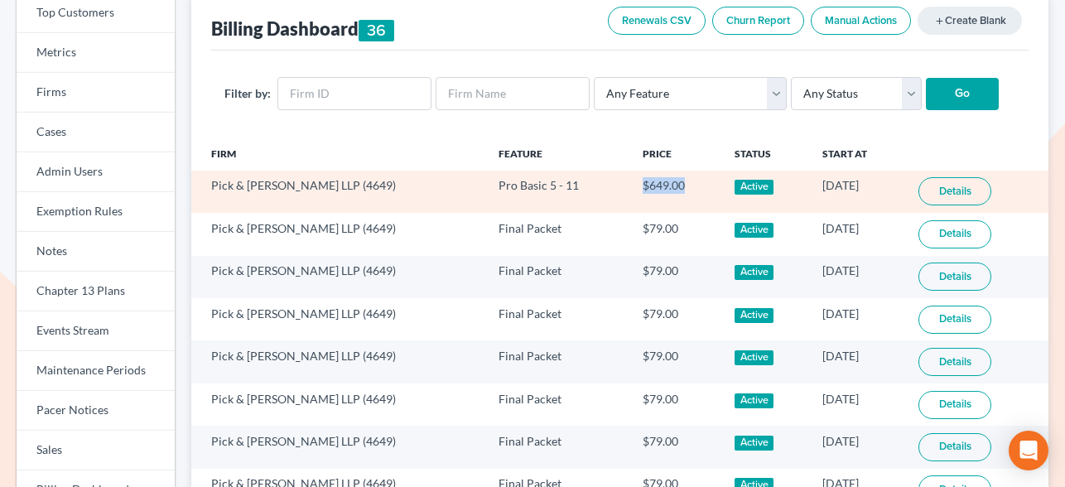
drag, startPoint x: 633, startPoint y: 190, endPoint x: 569, endPoint y: 188, distance: 64.6
click at [569, 188] on tr "Pick & [PERSON_NAME] LLP (4649) Pro Basic 5 - 11 $649.00 Active [DATE] Details" at bounding box center [619, 192] width 857 height 42
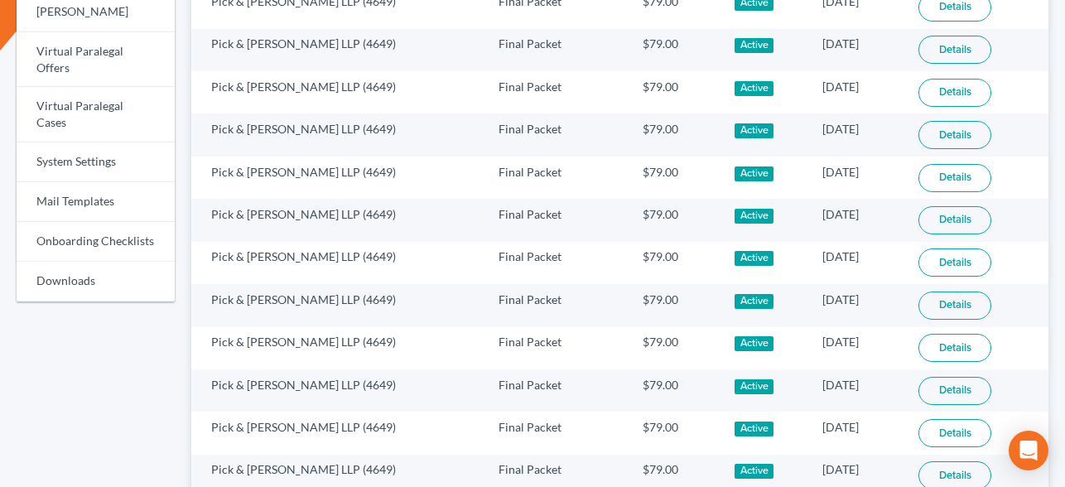
scroll to position [0, 0]
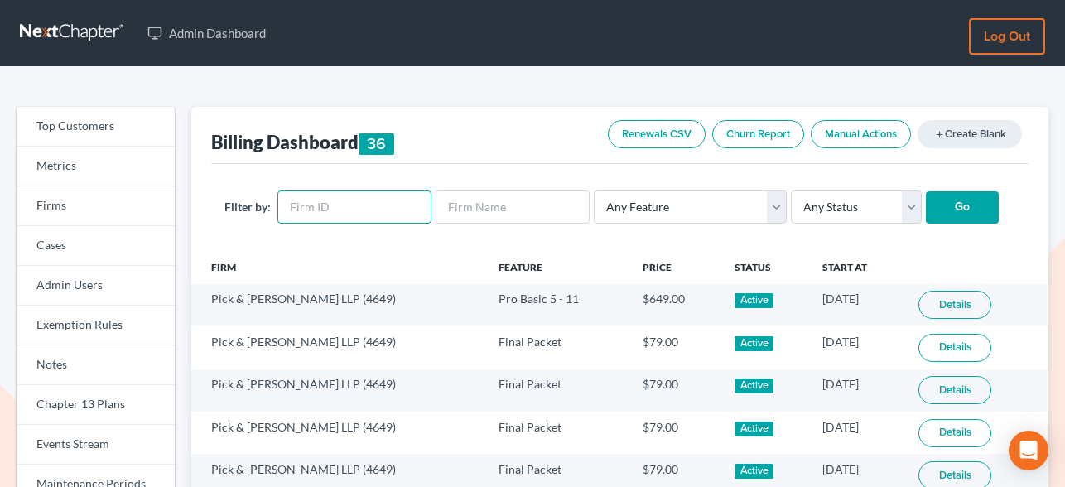
click at [371, 220] on input "text" at bounding box center [354, 206] width 154 height 33
paste input "7109"
type input "7109"
click at [932, 195] on input "Go" at bounding box center [961, 207] width 73 height 33
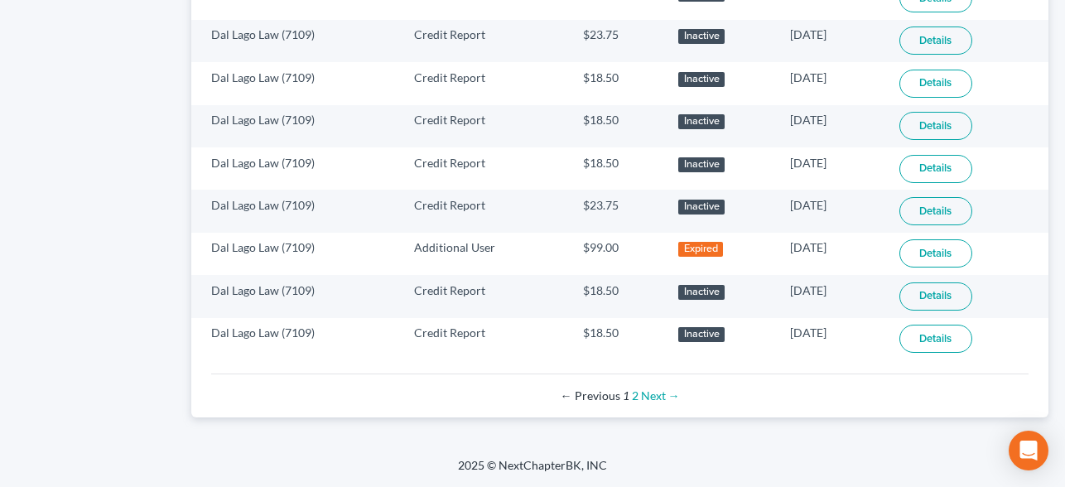
scroll to position [1201, 0]
click at [634, 395] on link "2" at bounding box center [635, 395] width 7 height 14
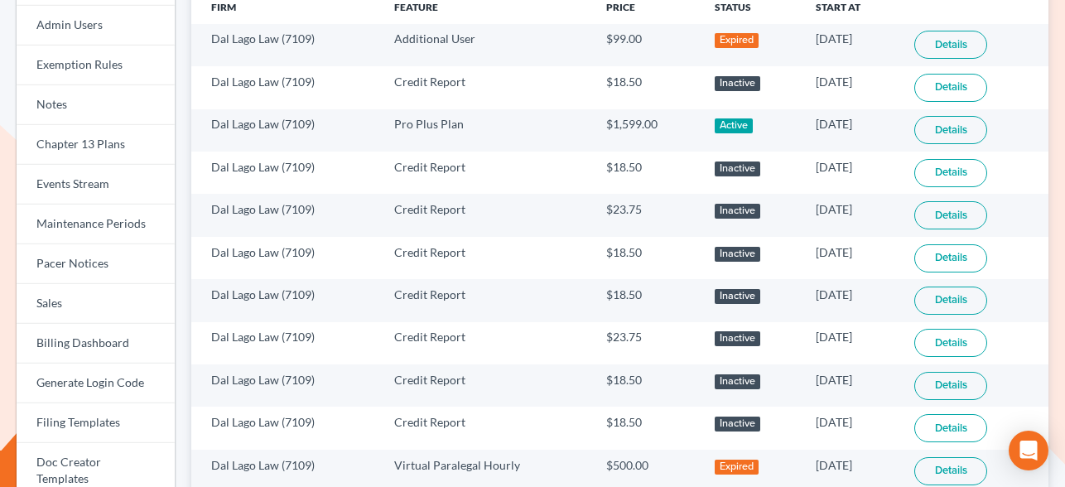
scroll to position [257, 0]
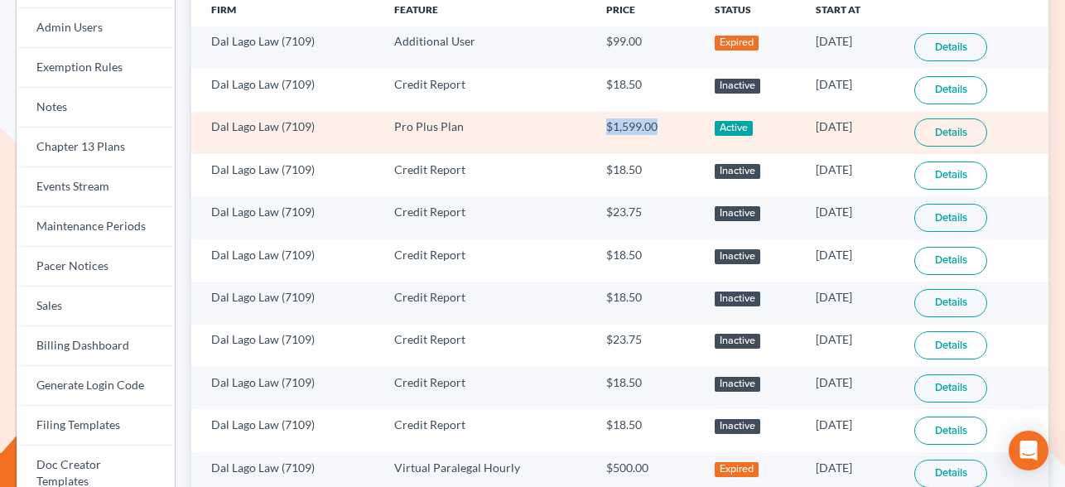
drag, startPoint x: 592, startPoint y: 134, endPoint x: 694, endPoint y: 121, distance: 103.5
click at [694, 121] on tr "Dal Lago Law (7109) Pro Plus Plan $1,599.00 Active [DATE] Details" at bounding box center [619, 133] width 857 height 42
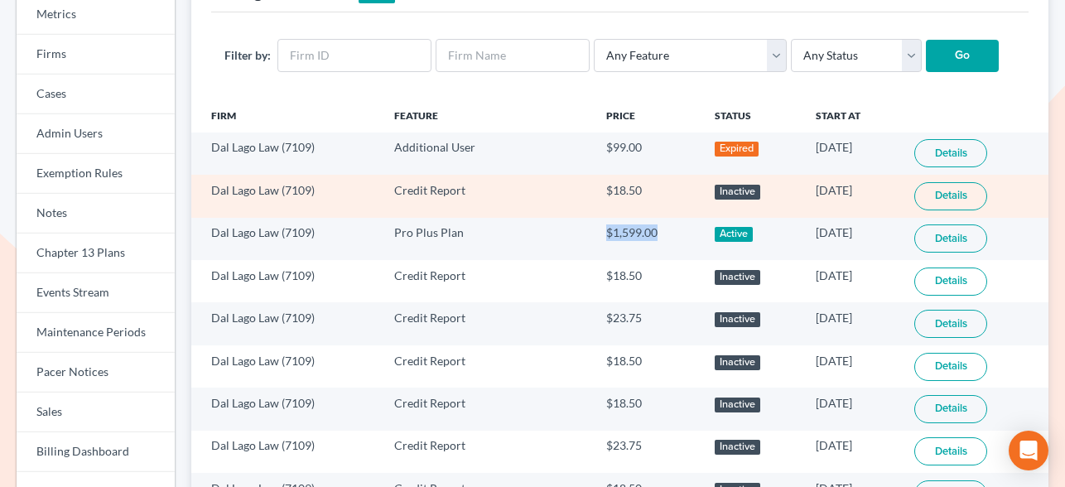
scroll to position [0, 0]
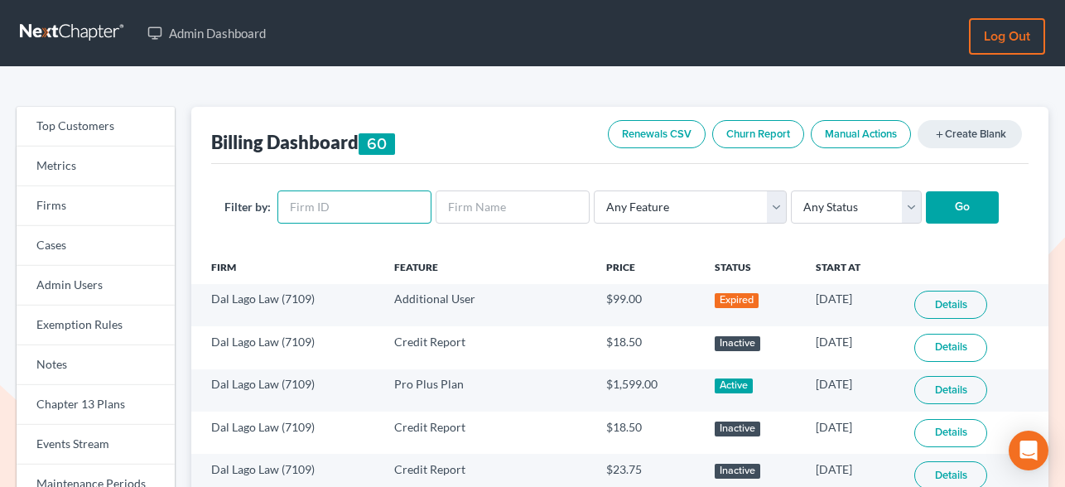
click at [316, 209] on input "text" at bounding box center [354, 206] width 154 height 33
paste input "7575"
type input "7575"
click at [941, 209] on input "Go" at bounding box center [961, 207] width 73 height 33
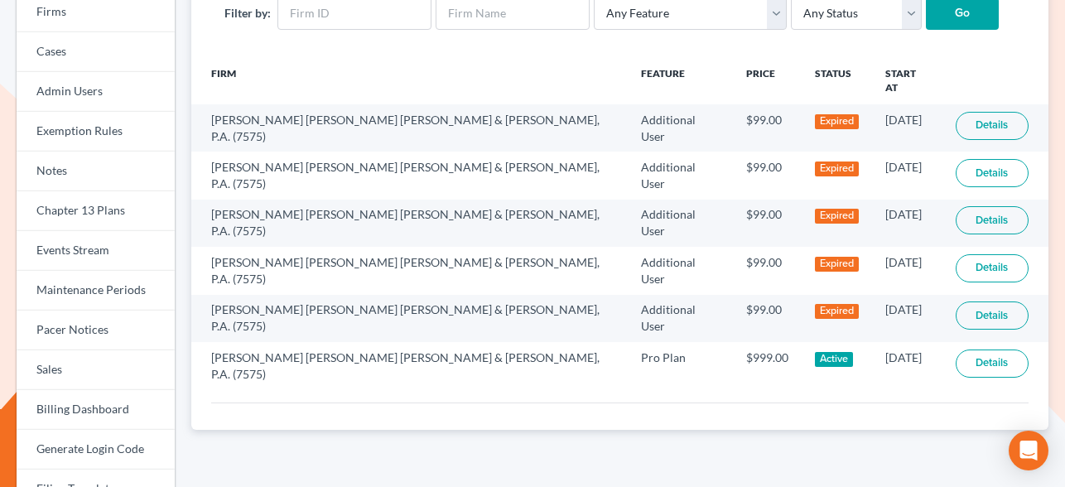
scroll to position [193, 0]
